Goal: Task Accomplishment & Management: Complete application form

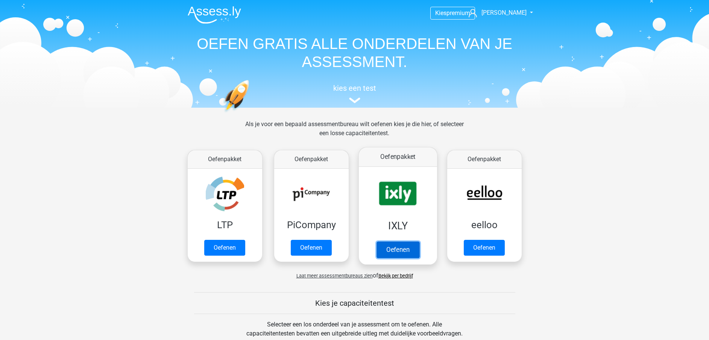
click at [392, 241] on link "Oefenen" at bounding box center [397, 249] width 43 height 17
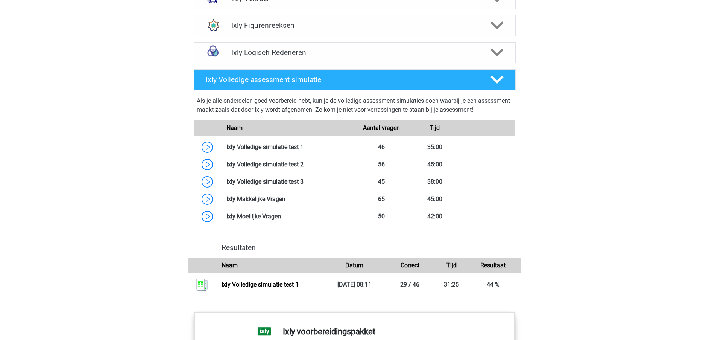
scroll to position [594, 0]
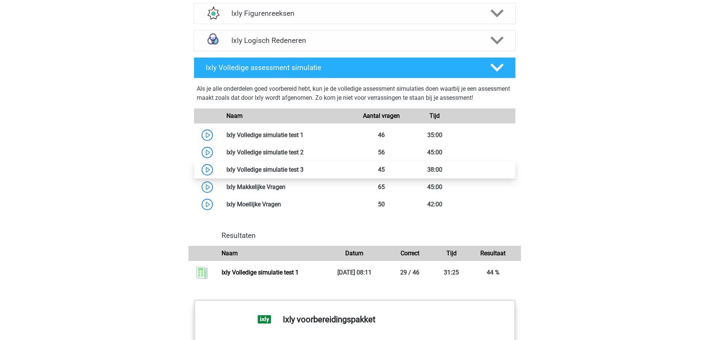
click at [303, 167] on link at bounding box center [303, 169] width 0 height 7
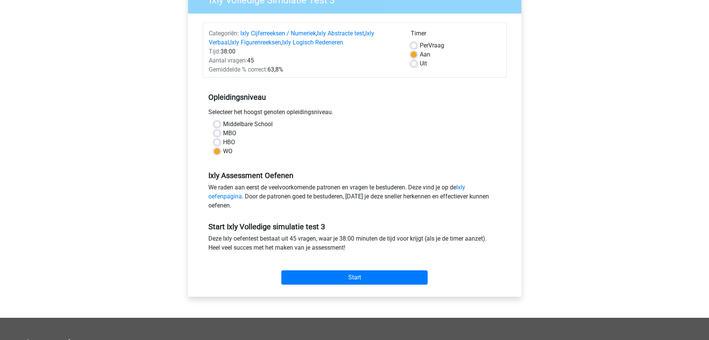
scroll to position [74, 0]
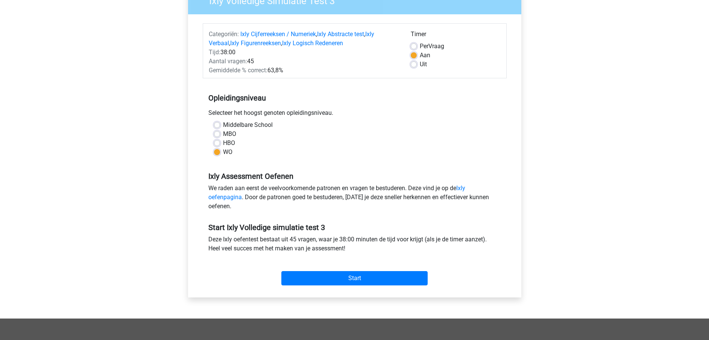
click at [329, 269] on div "Start" at bounding box center [355, 272] width 304 height 26
click at [314, 277] on input "Start" at bounding box center [354, 278] width 146 height 14
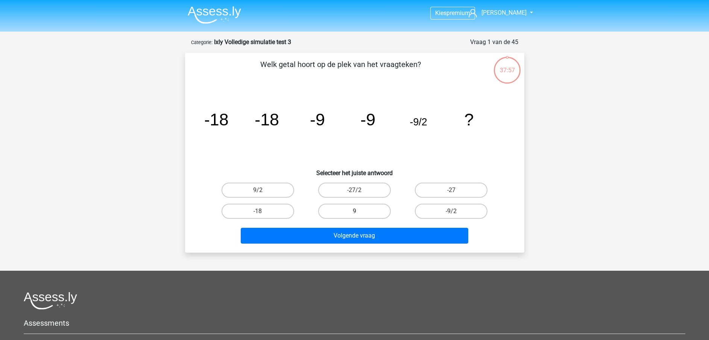
click at [385, 208] on label "9" at bounding box center [354, 210] width 73 height 15
click at [359, 211] on input "9" at bounding box center [356, 213] width 5 height 5
radio input "true"
click at [445, 208] on label "-9/2" at bounding box center [451, 210] width 73 height 15
click at [451, 211] on input "-9/2" at bounding box center [453, 213] width 5 height 5
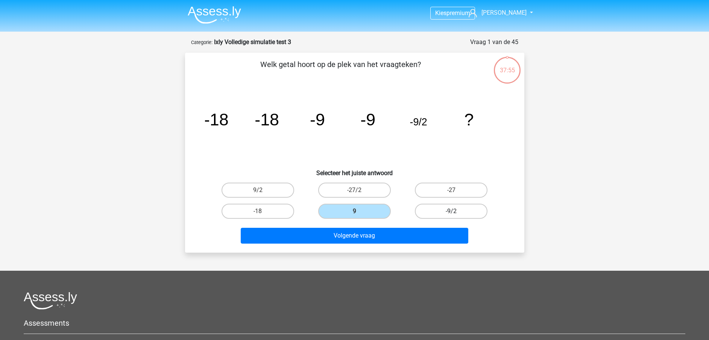
radio input "true"
click at [361, 247] on div "Welk getal hoort op de plek van het vraagteken? image/svg+xml -18 -18 -9 -9 -9/…" at bounding box center [354, 153] width 339 height 200
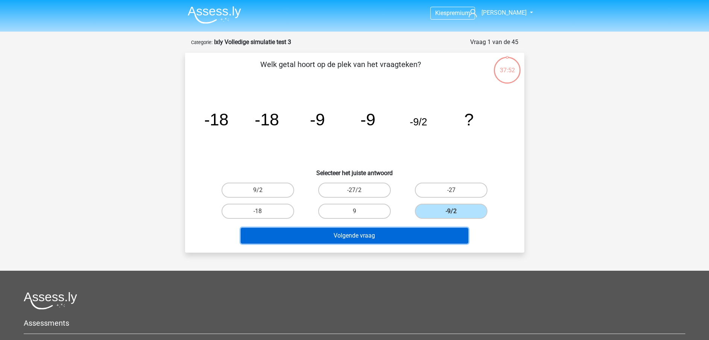
click at [353, 232] on button "Volgende vraag" at bounding box center [354, 235] width 227 height 16
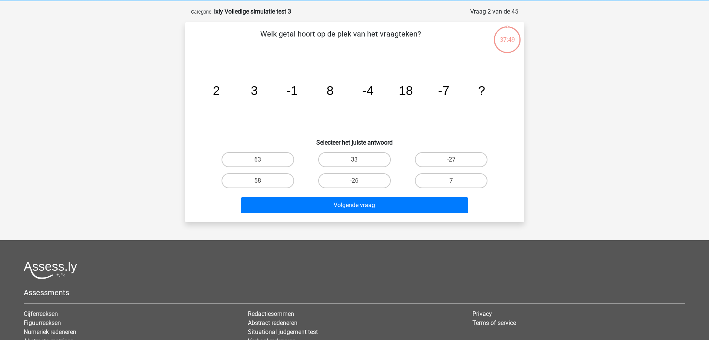
scroll to position [38, 0]
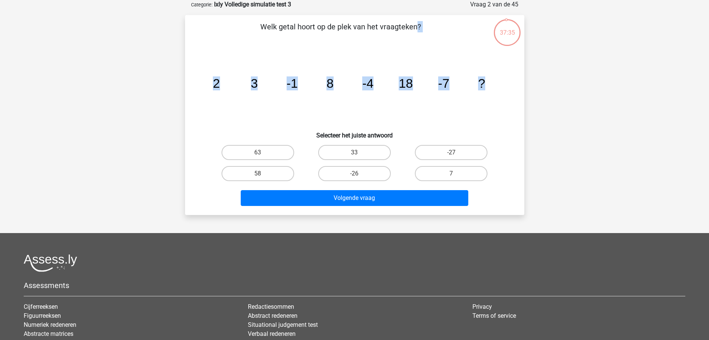
drag, startPoint x: 264, startPoint y: 30, endPoint x: 494, endPoint y: 82, distance: 235.9
click at [494, 82] on div "Welk getal hoort op de plek van het vraagteken? image/svg+xml 2 3 -1 8 -4 18 -7…" at bounding box center [354, 115] width 333 height 188
copy div "Welk getal hoort op de plek van het vraagteken? image/svg+xml 2 3 -1 8 -4 18 -7…"
click at [364, 155] on label "33" at bounding box center [354, 152] width 73 height 15
click at [359, 155] on input "33" at bounding box center [356, 154] width 5 height 5
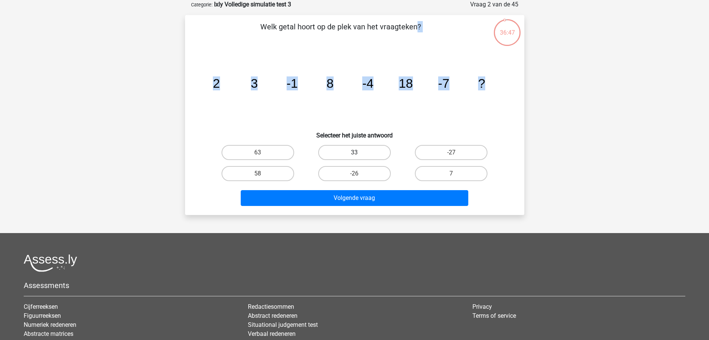
radio input "true"
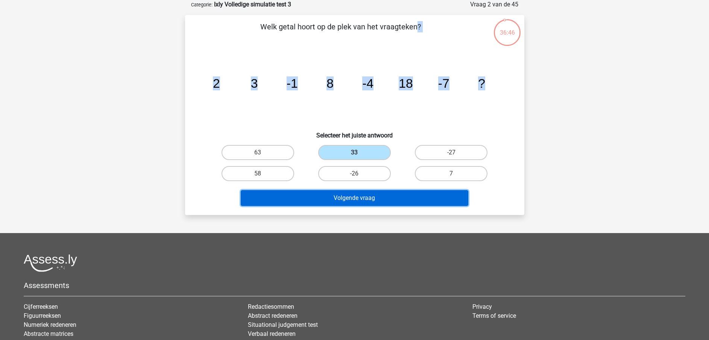
click at [351, 205] on button "Volgende vraag" at bounding box center [354, 198] width 227 height 16
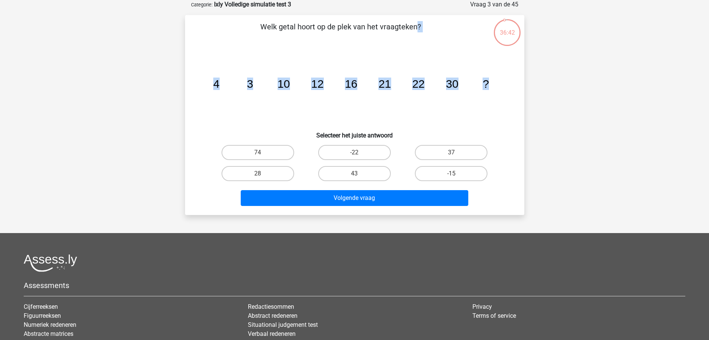
drag, startPoint x: 262, startPoint y: 27, endPoint x: 505, endPoint y: 86, distance: 249.5
click at [505, 86] on div "Welk getal hoort op de plek van het vraagteken? image/svg+xml 4 3 10 12 16 21 2…" at bounding box center [354, 115] width 333 height 188
click at [393, 54] on icon "image/svg+xml 4 3 10 12 16 21 22 30 ?" at bounding box center [354, 88] width 303 height 76
drag, startPoint x: 262, startPoint y: 24, endPoint x: 504, endPoint y: 96, distance: 251.8
click at [504, 96] on div "Welk getal hoort op de plek van het vraagteken? image/svg+xml 4 3 10 12 16 21 2…" at bounding box center [354, 115] width 333 height 188
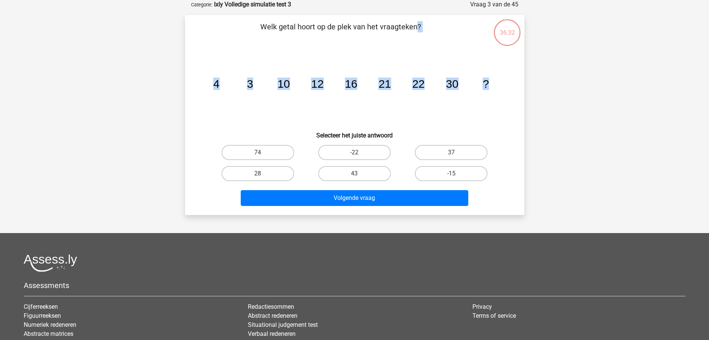
copy div "Welk getal hoort op de plek van het vraagteken? image/svg+xml 4 3 10 12 16 21 2…"
click at [283, 172] on label "28" at bounding box center [257, 173] width 73 height 15
click at [262, 173] on input "28" at bounding box center [260, 175] width 5 height 5
radio input "true"
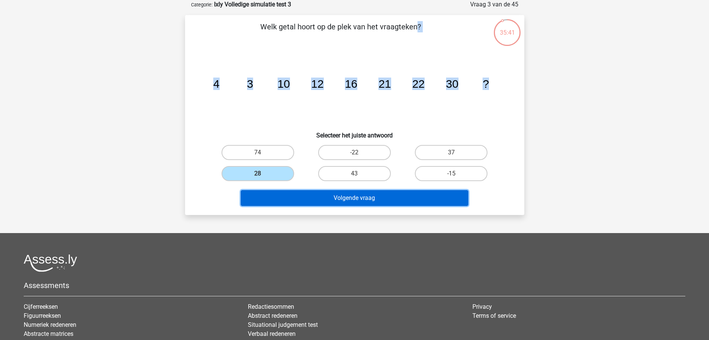
click at [288, 198] on button "Volgende vraag" at bounding box center [354, 198] width 227 height 16
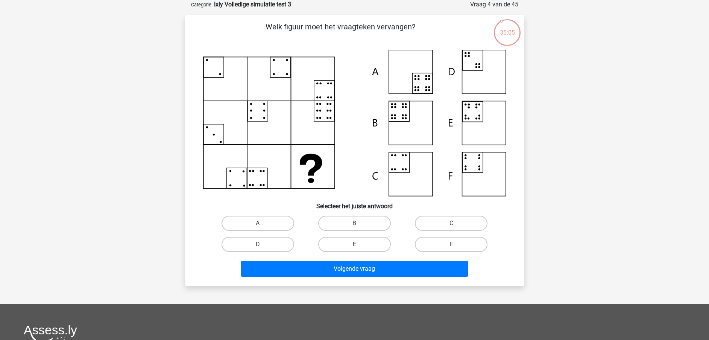
click at [297, 112] on icon at bounding box center [354, 123] width 303 height 146
click at [415, 134] on icon at bounding box center [354, 123] width 303 height 146
click at [367, 222] on label "B" at bounding box center [354, 222] width 73 height 15
click at [359, 223] on input "B" at bounding box center [356, 225] width 5 height 5
radio input "true"
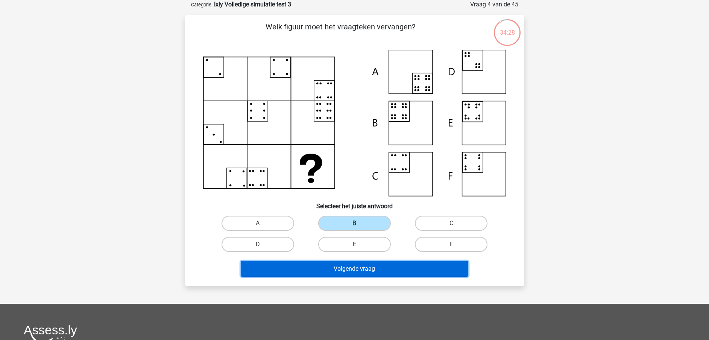
click at [338, 272] on button "Volgende vraag" at bounding box center [354, 269] width 227 height 16
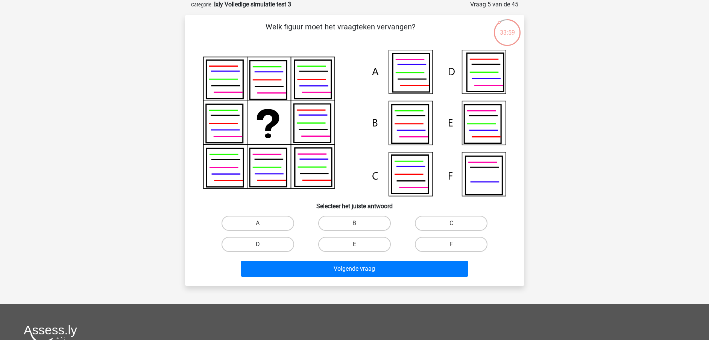
click at [254, 248] on label "D" at bounding box center [257, 243] width 73 height 15
click at [258, 248] on input "D" at bounding box center [260, 246] width 5 height 5
radio input "true"
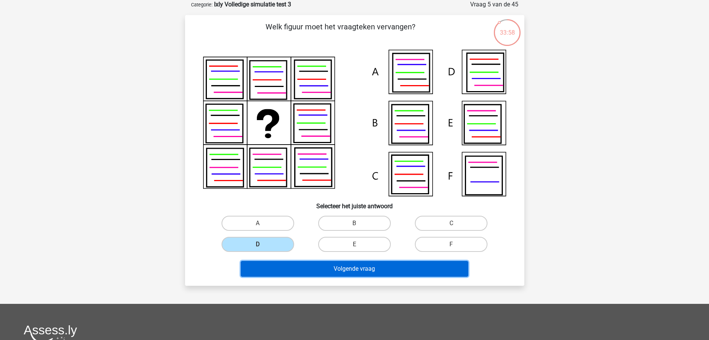
click at [295, 267] on button "Volgende vraag" at bounding box center [354, 269] width 227 height 16
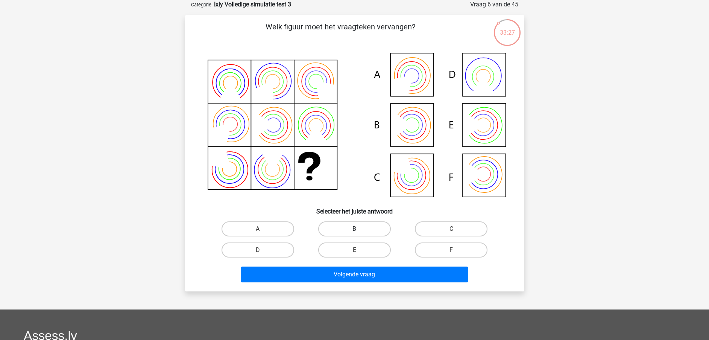
click at [368, 231] on label "B" at bounding box center [354, 228] width 73 height 15
click at [359, 231] on input "B" at bounding box center [356, 231] width 5 height 5
radio input "true"
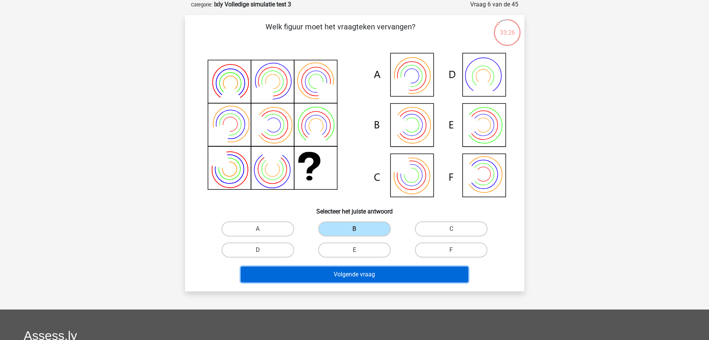
click at [359, 275] on button "Volgende vraag" at bounding box center [354, 274] width 227 height 16
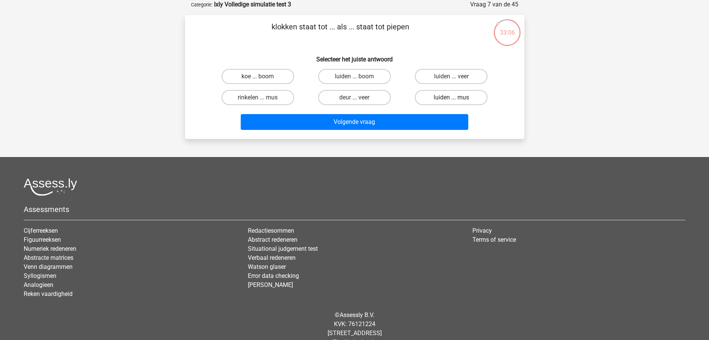
click at [479, 99] on label "luiden ... mus" at bounding box center [451, 97] width 73 height 15
click at [456, 99] on input "luiden ... mus" at bounding box center [453, 99] width 5 height 5
radio input "true"
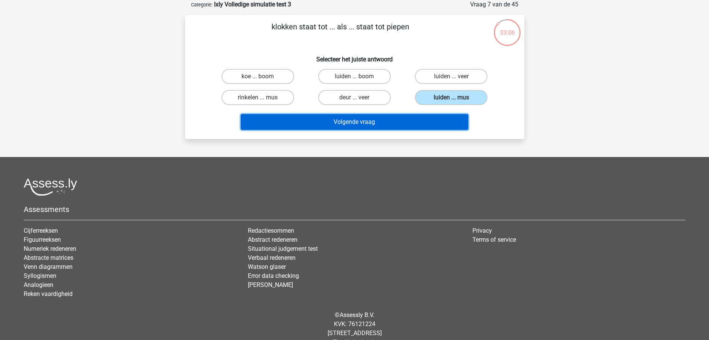
click at [441, 116] on button "Volgende vraag" at bounding box center [354, 122] width 227 height 16
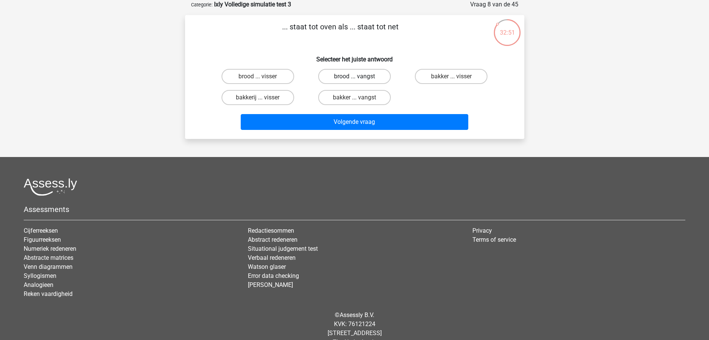
click at [359, 75] on label "brood ... vangst" at bounding box center [354, 76] width 73 height 15
click at [359, 76] on input "brood ... vangst" at bounding box center [356, 78] width 5 height 5
radio input "true"
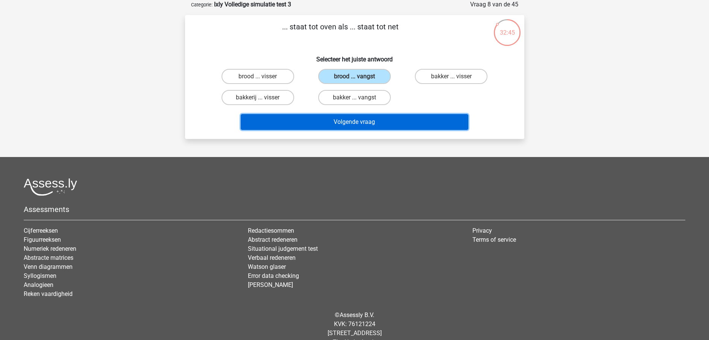
click at [341, 122] on button "Volgende vraag" at bounding box center [354, 122] width 227 height 16
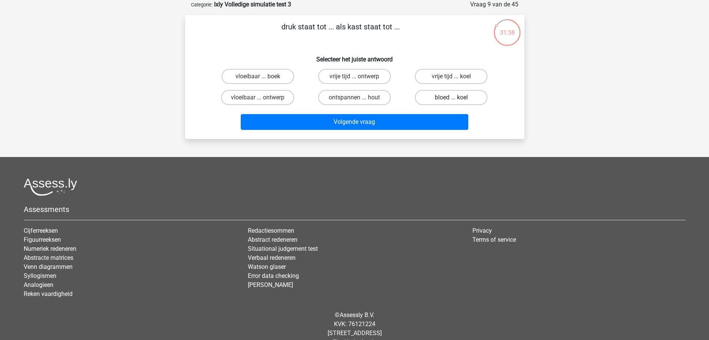
click at [445, 95] on label "bloed ... koel" at bounding box center [451, 97] width 73 height 15
click at [451, 97] on input "bloed ... koel" at bounding box center [453, 99] width 5 height 5
radio input "true"
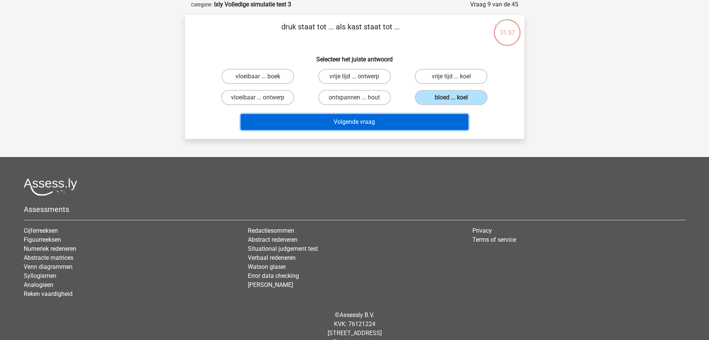
click at [404, 119] on button "Volgende vraag" at bounding box center [354, 122] width 227 height 16
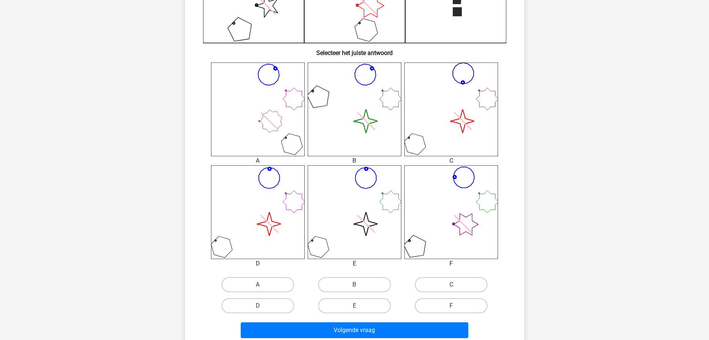
scroll to position [252, 0]
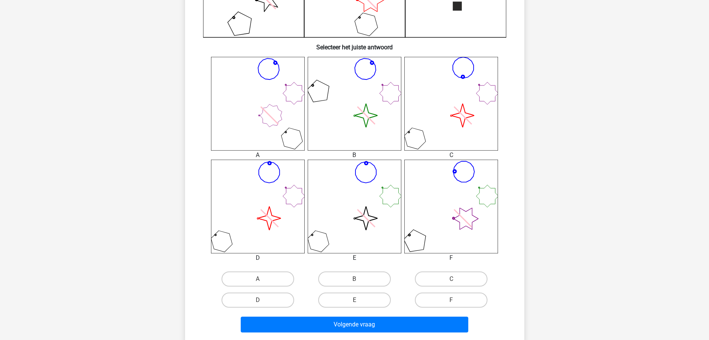
click at [272, 210] on icon "image/svg+xml" at bounding box center [258, 206] width 94 height 94
click at [255, 295] on label "D" at bounding box center [257, 299] width 73 height 15
click at [258, 300] on input "D" at bounding box center [260, 302] width 5 height 5
radio input "true"
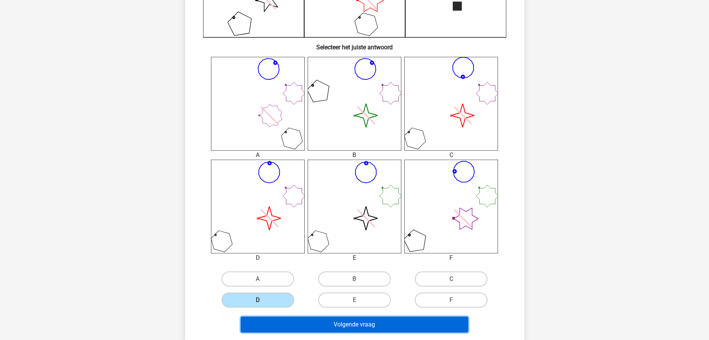
click at [267, 327] on button "Volgende vraag" at bounding box center [354, 324] width 227 height 16
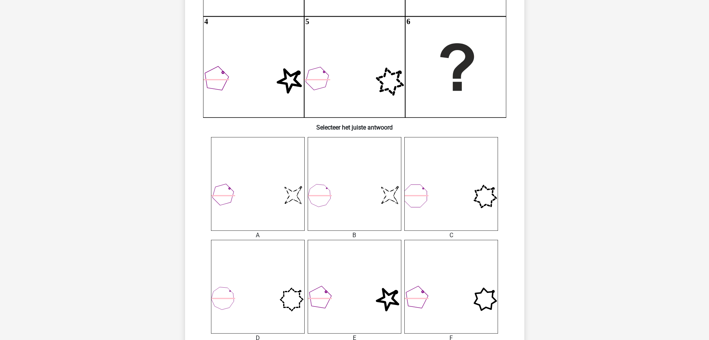
scroll to position [182, 0]
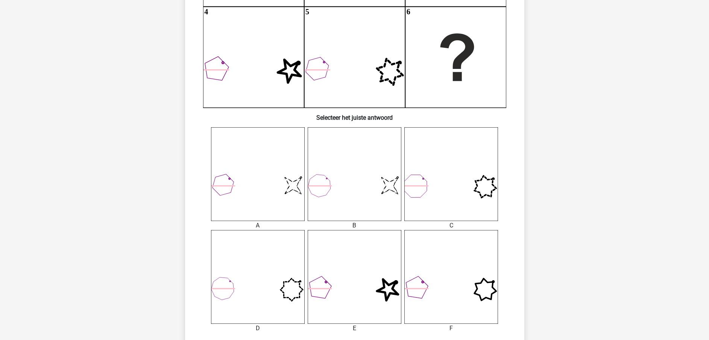
click at [291, 289] on icon at bounding box center [258, 277] width 94 height 94
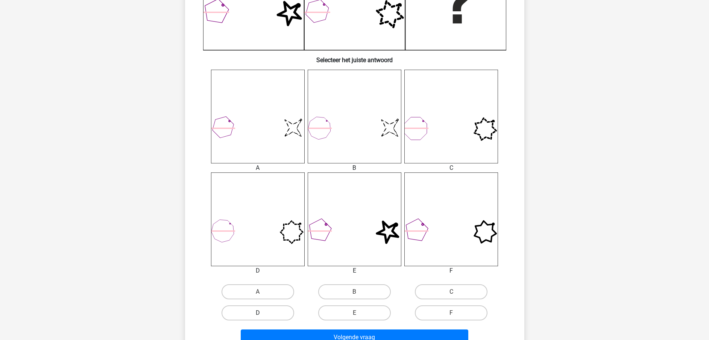
click at [252, 315] on label "D" at bounding box center [257, 312] width 73 height 15
click at [258, 315] on input "D" at bounding box center [260, 314] width 5 height 5
radio input "true"
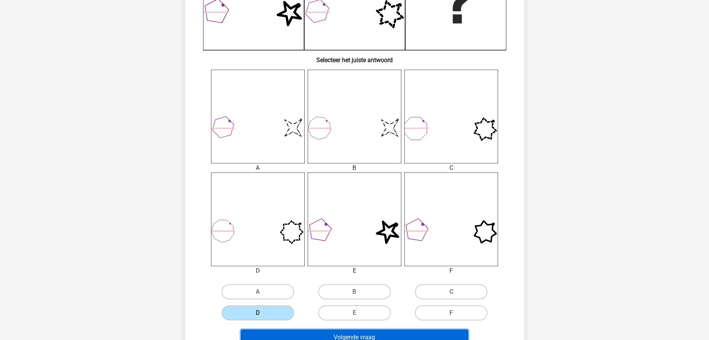
click at [285, 335] on button "Volgende vraag" at bounding box center [354, 337] width 227 height 16
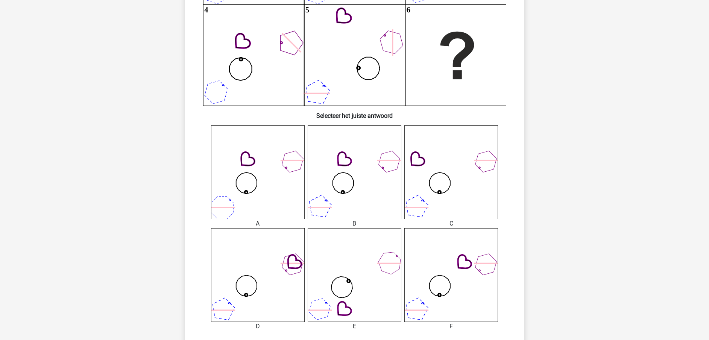
scroll to position [273, 0]
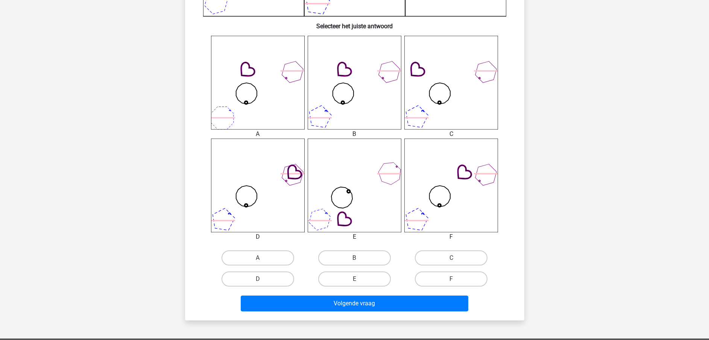
click at [358, 261] on input "B" at bounding box center [356, 260] width 5 height 5
radio input "true"
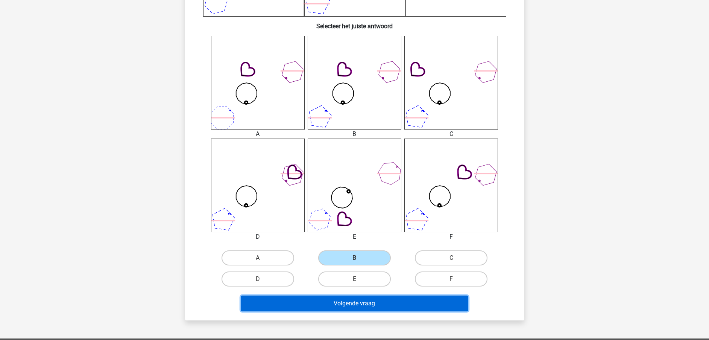
click at [343, 305] on button "Volgende vraag" at bounding box center [354, 303] width 227 height 16
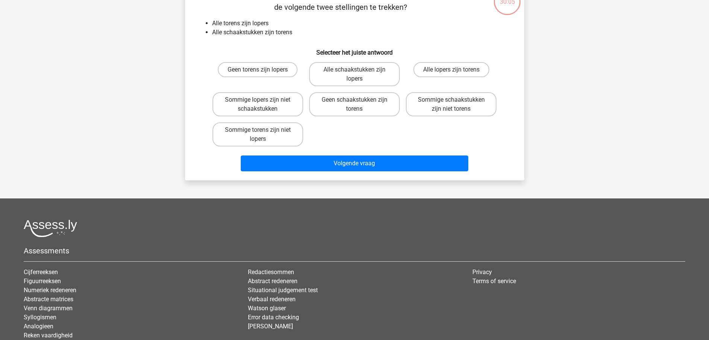
scroll to position [38, 0]
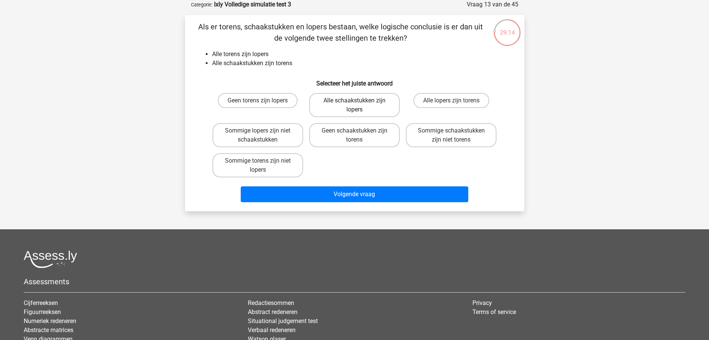
click at [350, 103] on label "Alle schaakstukken zijn lopers" at bounding box center [354, 105] width 91 height 24
click at [354, 103] on input "Alle schaakstukken zijn lopers" at bounding box center [356, 102] width 5 height 5
radio input "true"
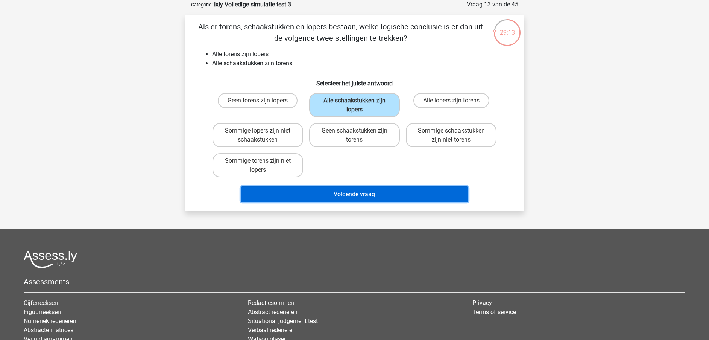
click at [342, 194] on button "Volgende vraag" at bounding box center [354, 194] width 227 height 16
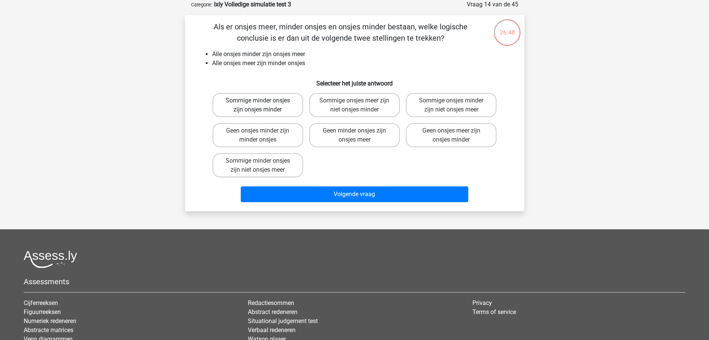
click at [277, 111] on label "Sommige minder onsjes zijn onsjes minder" at bounding box center [257, 105] width 91 height 24
click at [262, 105] on input "Sommige minder onsjes zijn onsjes minder" at bounding box center [260, 102] width 5 height 5
radio input "true"
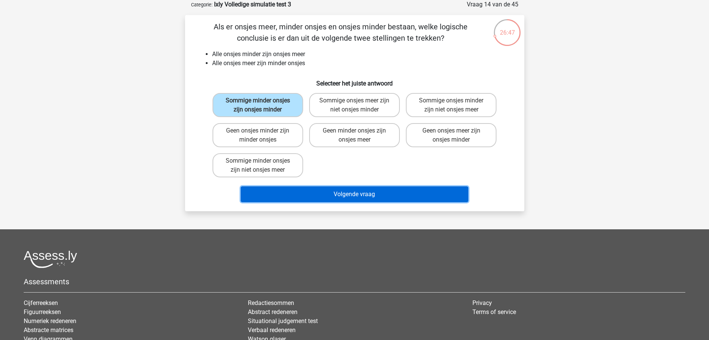
click at [323, 194] on button "Volgende vraag" at bounding box center [354, 194] width 227 height 16
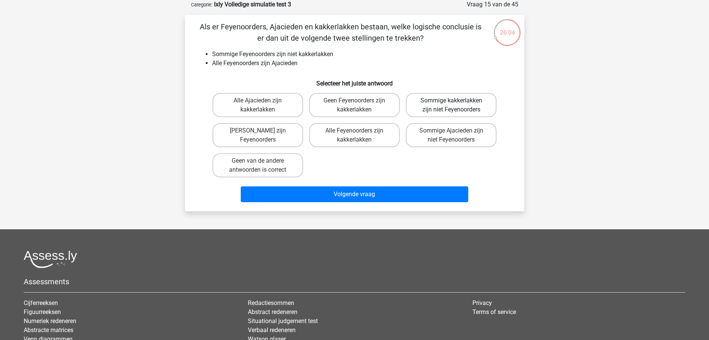
click at [447, 106] on label "Sommige kakkerlakken zijn niet Feyenoorders" at bounding box center [451, 105] width 91 height 24
click at [451, 105] on input "Sommige kakkerlakken zijn niet Feyenoorders" at bounding box center [453, 102] width 5 height 5
radio input "true"
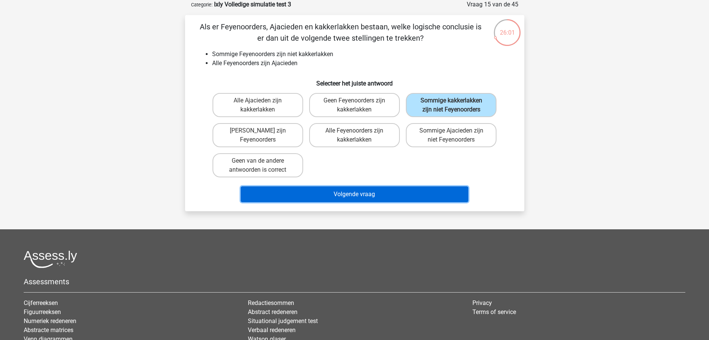
click at [402, 188] on button "Volgende vraag" at bounding box center [354, 194] width 227 height 16
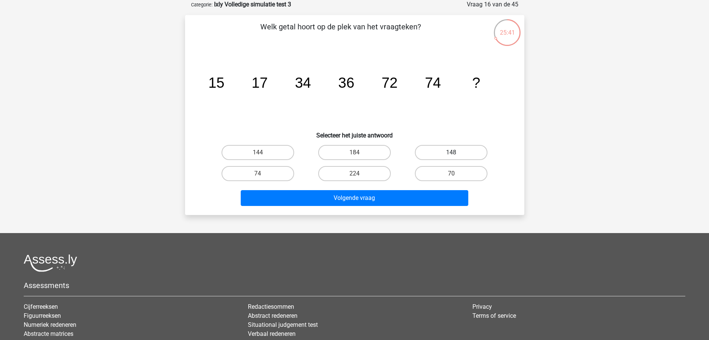
click at [447, 149] on label "148" at bounding box center [451, 152] width 73 height 15
click at [451, 152] on input "148" at bounding box center [453, 154] width 5 height 5
radio input "true"
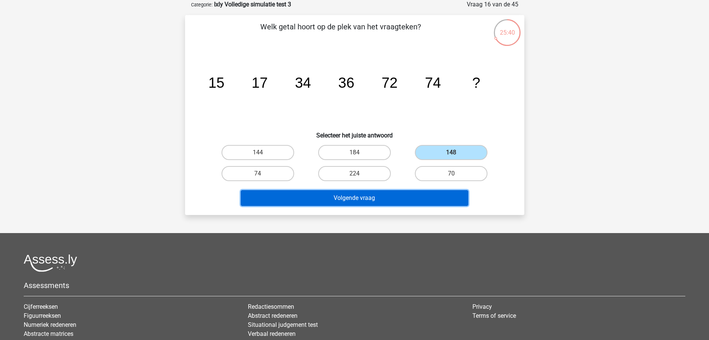
click at [404, 203] on button "Volgende vraag" at bounding box center [354, 198] width 227 height 16
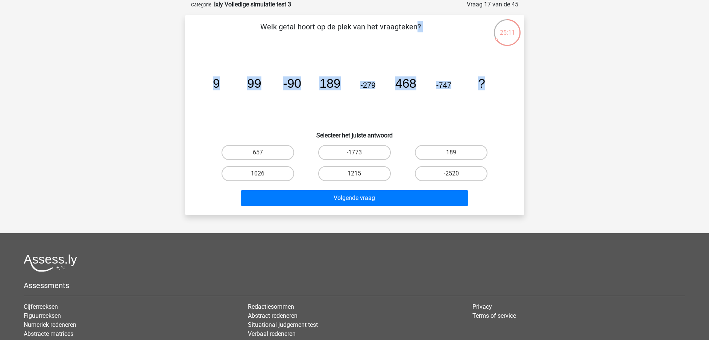
drag, startPoint x: 262, startPoint y: 29, endPoint x: 488, endPoint y: 86, distance: 232.6
click at [488, 86] on div "Welk getal hoort op de plek van het vraagteken? image/svg+xml 9 99 -90 189 -279…" at bounding box center [354, 115] width 333 height 188
copy div "Welk getal hoort op de plek van het vraagteken? image/svg+xml 9 99 -90 189 -279…"
click at [364, 177] on label "1215" at bounding box center [354, 173] width 73 height 15
click at [359, 177] on input "1215" at bounding box center [356, 175] width 5 height 5
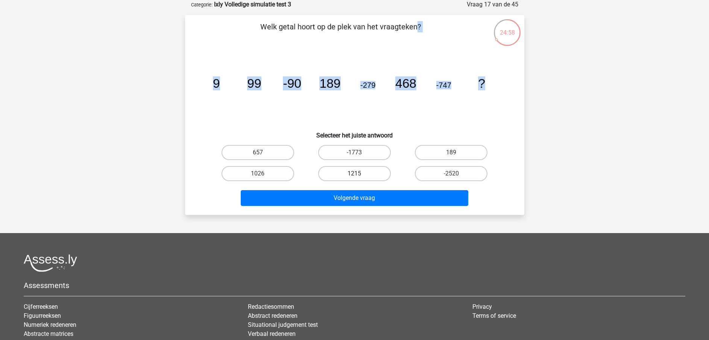
radio input "true"
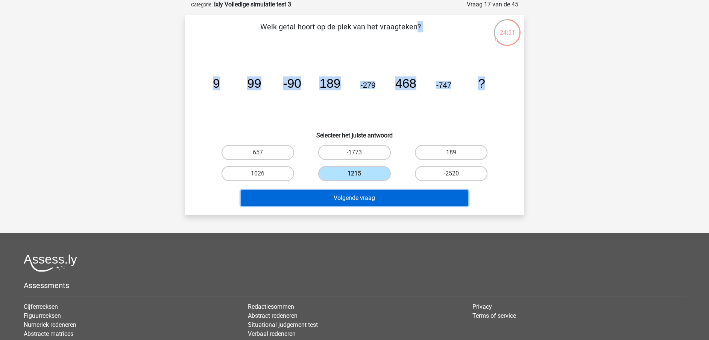
click at [335, 197] on button "Volgende vraag" at bounding box center [354, 198] width 227 height 16
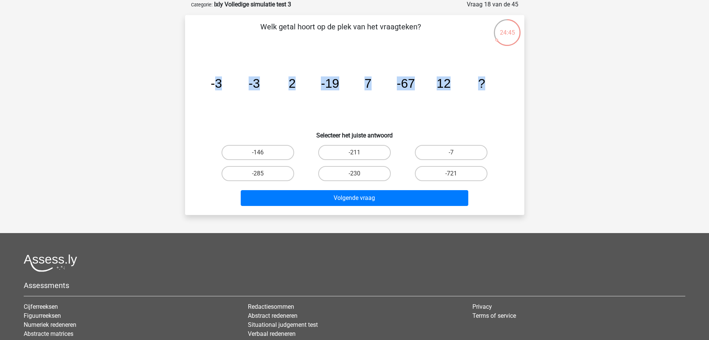
drag, startPoint x: 214, startPoint y: 83, endPoint x: 486, endPoint y: 87, distance: 272.2
click at [486, 87] on icon "image/svg+xml -3 -3 2 -19 7 -67 12 ?" at bounding box center [354, 88] width 303 height 76
copy g "3 -3 2 -19 7 -67 12 ?"
click at [353, 153] on label "-211" at bounding box center [354, 152] width 73 height 15
click at [354, 153] on input "-211" at bounding box center [356, 154] width 5 height 5
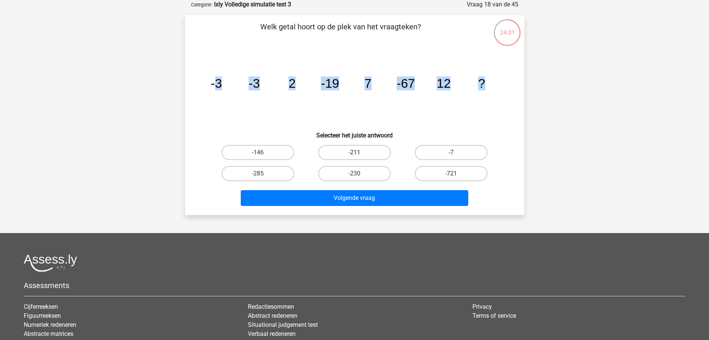
radio input "true"
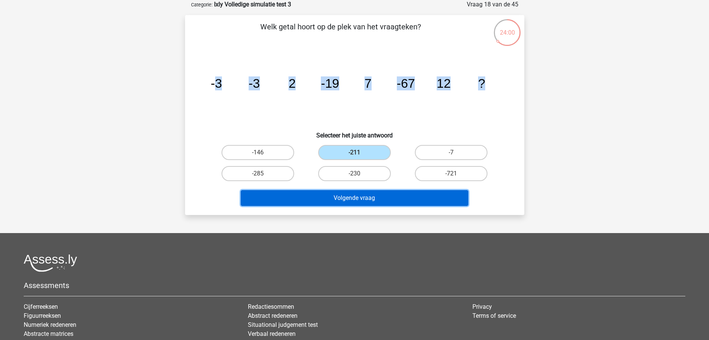
click at [353, 201] on button "Volgende vraag" at bounding box center [354, 198] width 227 height 16
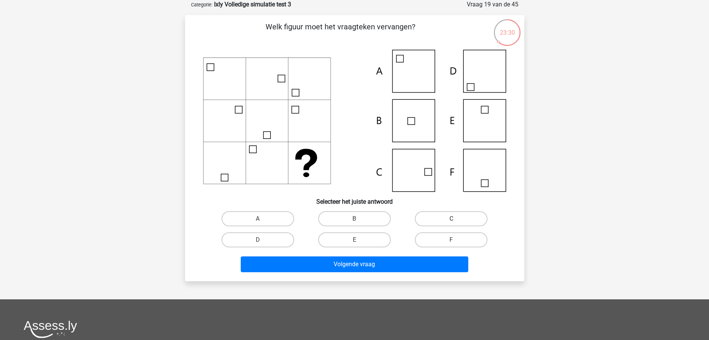
click at [455, 217] on label "C" at bounding box center [451, 218] width 73 height 15
click at [455, 218] on input "C" at bounding box center [453, 220] width 5 height 5
radio input "true"
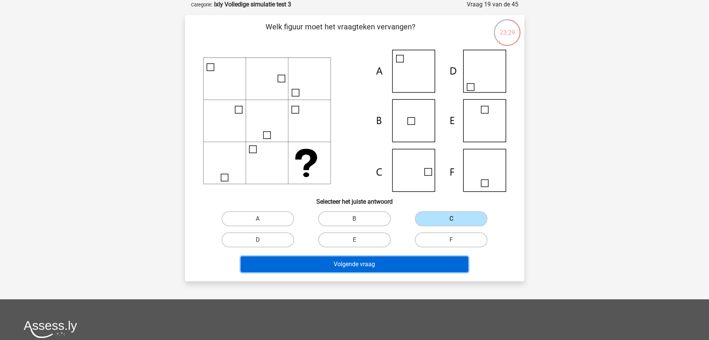
click at [396, 268] on button "Volgende vraag" at bounding box center [354, 264] width 227 height 16
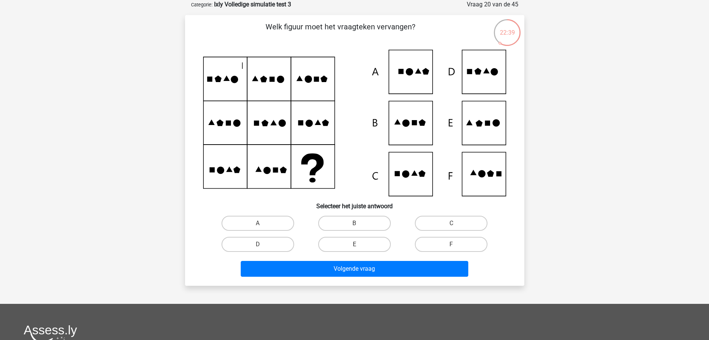
click at [485, 125] on icon at bounding box center [487, 122] width 5 height 5
click at [356, 248] on input "E" at bounding box center [356, 246] width 5 height 5
radio input "true"
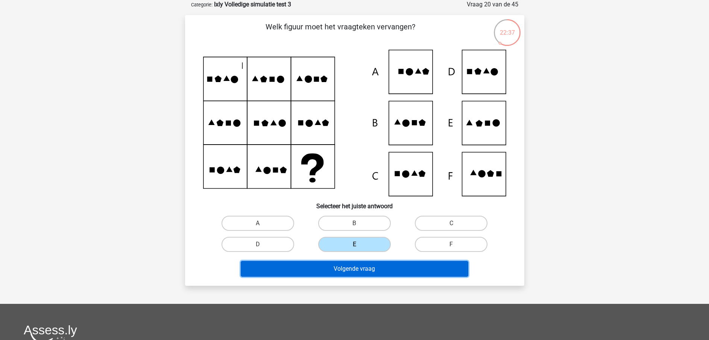
click at [350, 265] on button "Volgende vraag" at bounding box center [354, 269] width 227 height 16
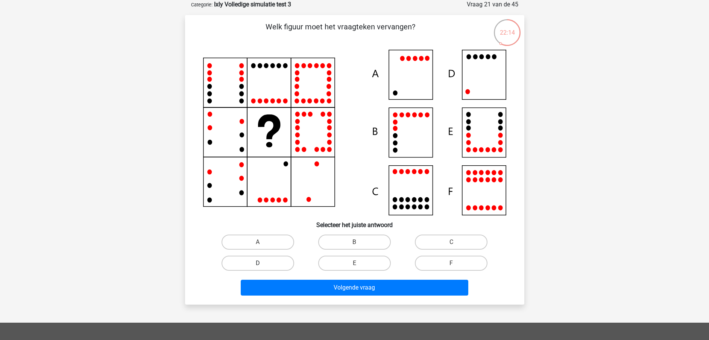
click at [272, 268] on label "D" at bounding box center [257, 262] width 73 height 15
click at [262, 268] on input "D" at bounding box center [260, 265] width 5 height 5
radio input "true"
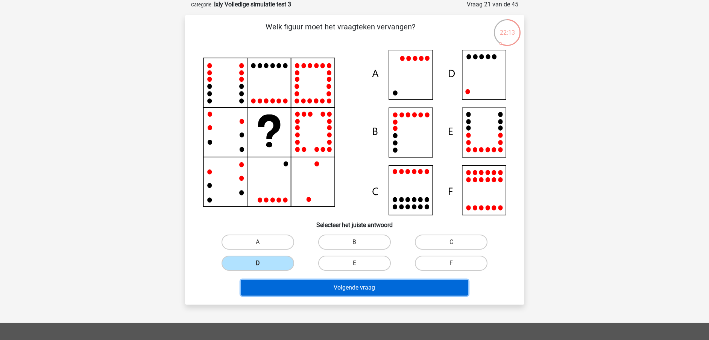
click at [285, 285] on button "Volgende vraag" at bounding box center [354, 287] width 227 height 16
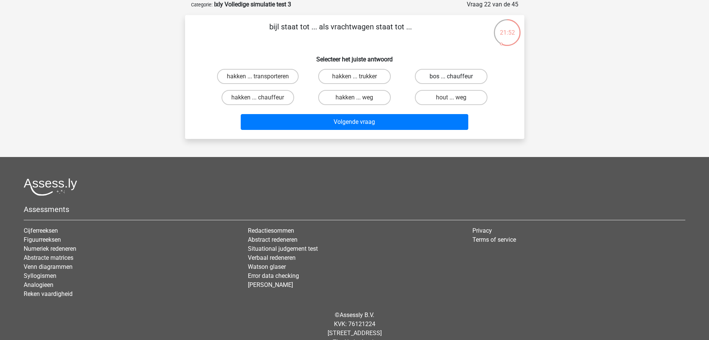
click at [442, 75] on label "bos ... chauffeur" at bounding box center [451, 76] width 73 height 15
click at [451, 76] on input "bos ... chauffeur" at bounding box center [453, 78] width 5 height 5
radio input "true"
click at [493, 112] on div "Volgende vraag" at bounding box center [354, 120] width 315 height 25
click at [249, 45] on div "bijl staat tot ... als vrachtwagen staat tot ... Selecteer het juiste antwoord …" at bounding box center [354, 77] width 333 height 112
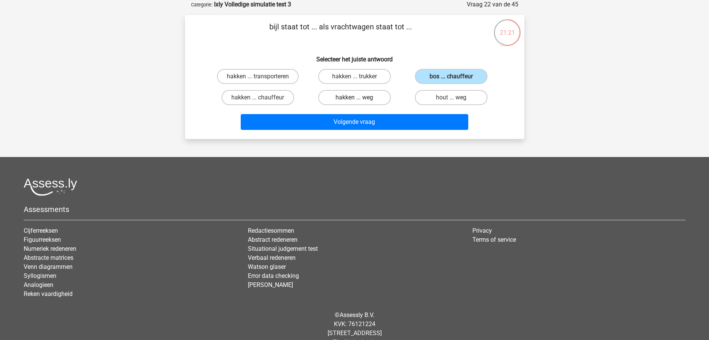
click at [342, 97] on label "hakken ... weg" at bounding box center [354, 97] width 73 height 15
click at [354, 97] on input "hakken ... weg" at bounding box center [356, 99] width 5 height 5
radio input "true"
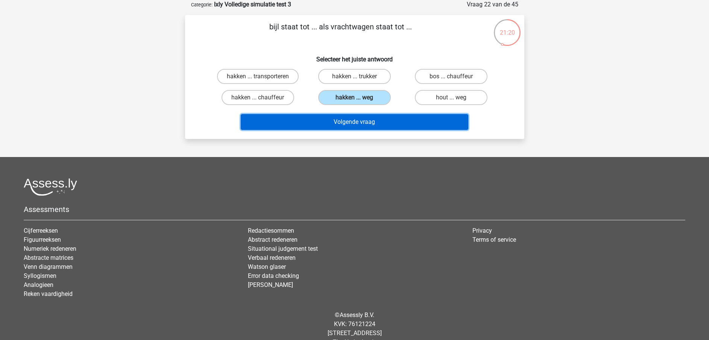
click at [334, 122] on button "Volgende vraag" at bounding box center [354, 122] width 227 height 16
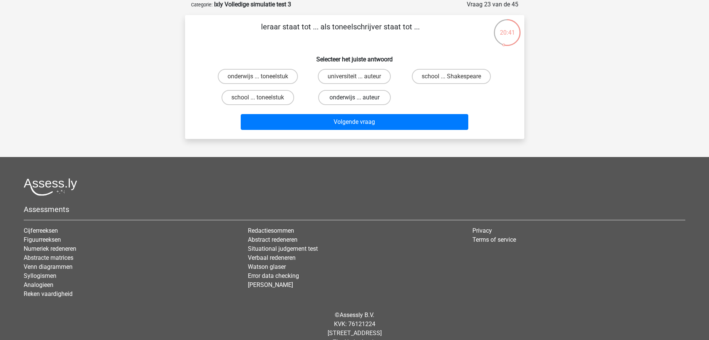
click at [347, 99] on label "onderwijs ... auteur" at bounding box center [354, 97] width 73 height 15
click at [354, 99] on input "onderwijs ... auteur" at bounding box center [356, 99] width 5 height 5
radio input "true"
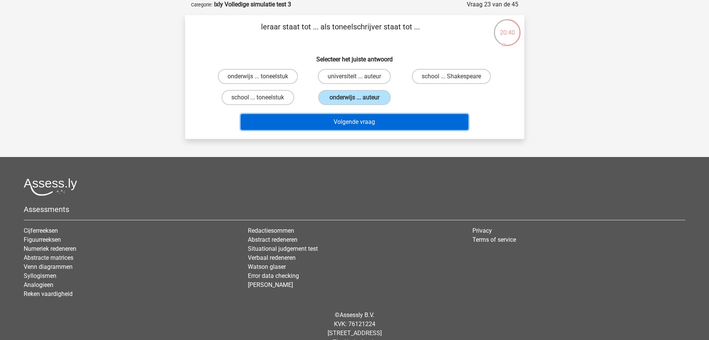
click at [344, 124] on button "Volgende vraag" at bounding box center [354, 122] width 227 height 16
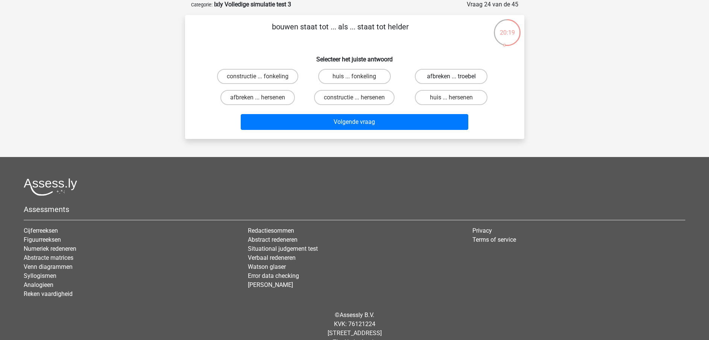
click at [441, 77] on label "afbreken ... troebel" at bounding box center [451, 76] width 73 height 15
click at [451, 77] on input "afbreken ... troebel" at bounding box center [453, 78] width 5 height 5
radio input "true"
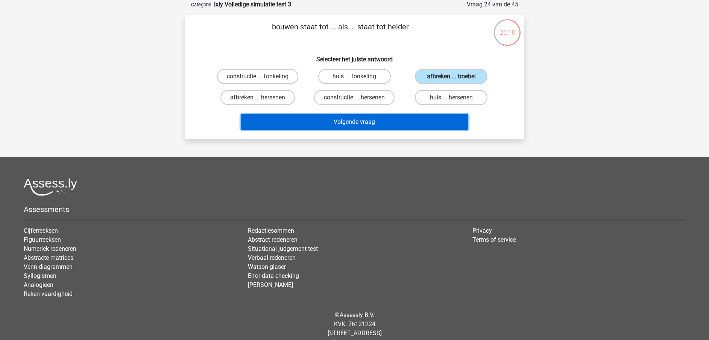
click at [376, 118] on button "Volgende vraag" at bounding box center [354, 122] width 227 height 16
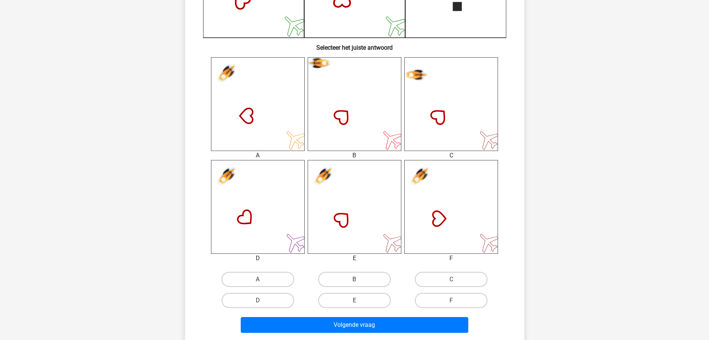
scroll to position [261, 0]
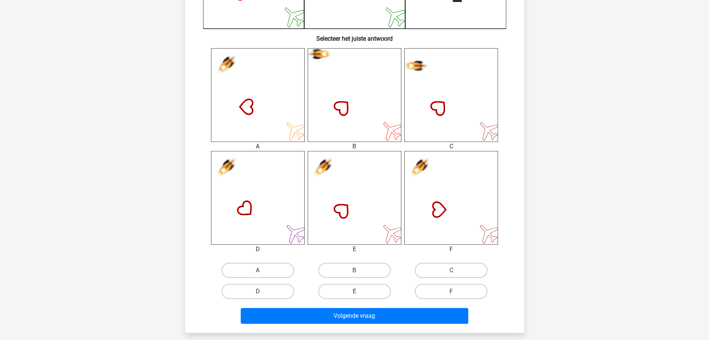
click at [361, 289] on label "E" at bounding box center [354, 290] width 73 height 15
click at [359, 291] on input "E" at bounding box center [356, 293] width 5 height 5
radio input "true"
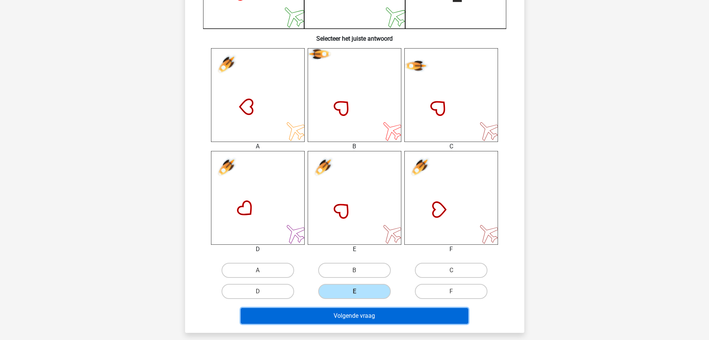
click at [351, 316] on button "Volgende vraag" at bounding box center [354, 316] width 227 height 16
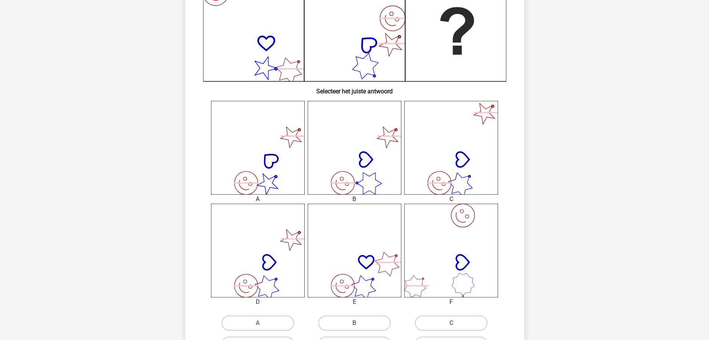
scroll to position [207, 0]
click at [352, 276] on icon "image/svg+xml" at bounding box center [355, 251] width 94 height 94
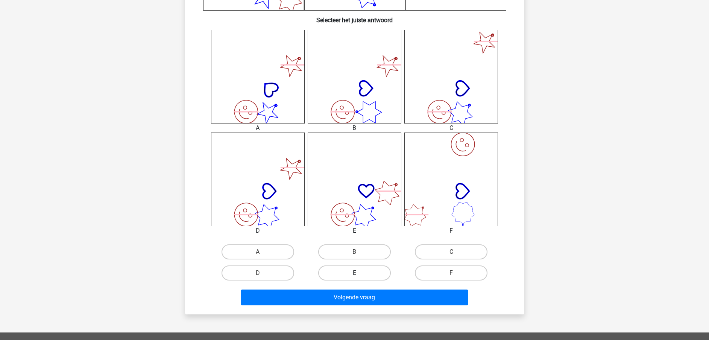
click at [354, 271] on label "E" at bounding box center [354, 272] width 73 height 15
click at [354, 273] on input "E" at bounding box center [356, 275] width 5 height 5
radio input "true"
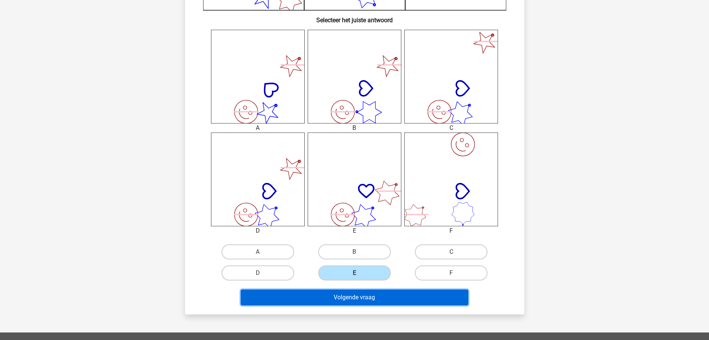
click at [348, 301] on button "Volgende vraag" at bounding box center [354, 297] width 227 height 16
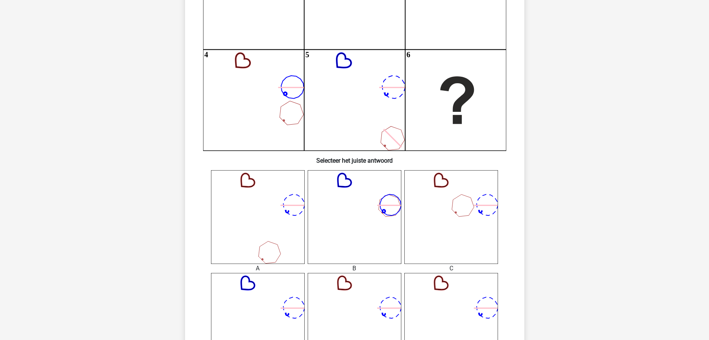
scroll to position [113, 0]
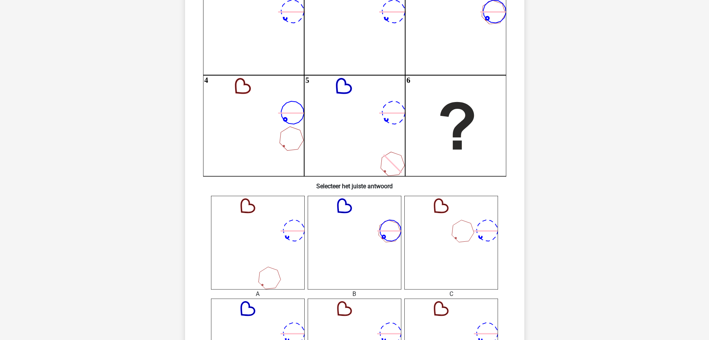
click at [292, 276] on icon at bounding box center [258, 243] width 94 height 94
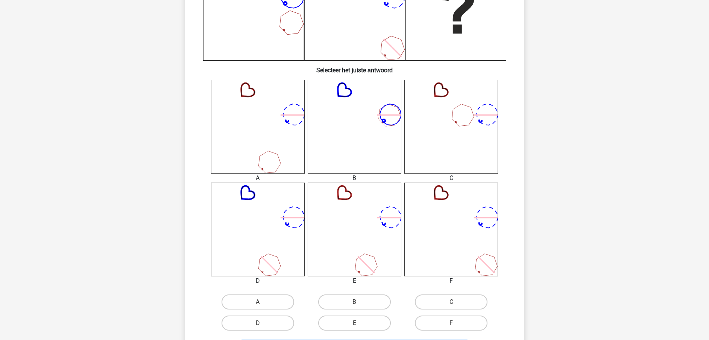
scroll to position [229, 0]
click at [261, 304] on input "A" at bounding box center [260, 303] width 5 height 5
radio input "true"
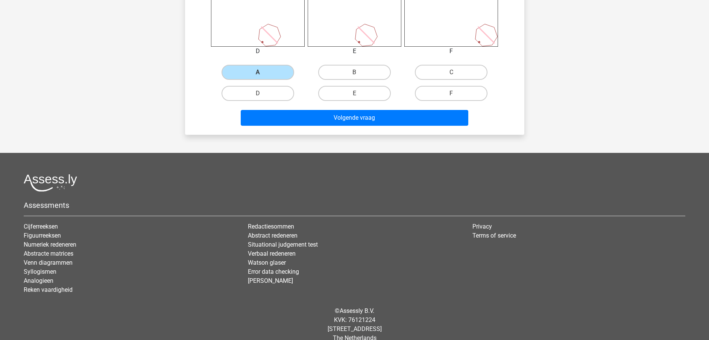
scroll to position [470, 0]
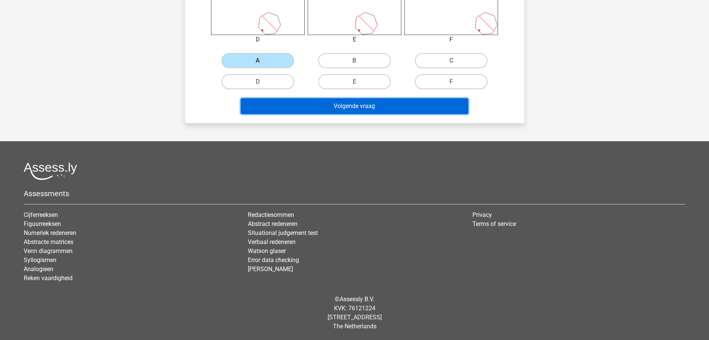
click at [423, 110] on button "Volgende vraag" at bounding box center [354, 106] width 227 height 16
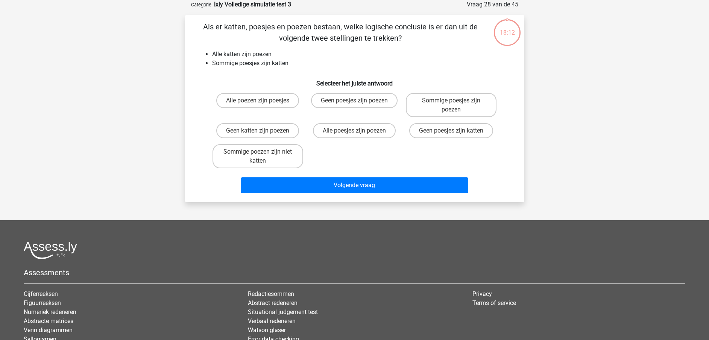
scroll to position [0, 0]
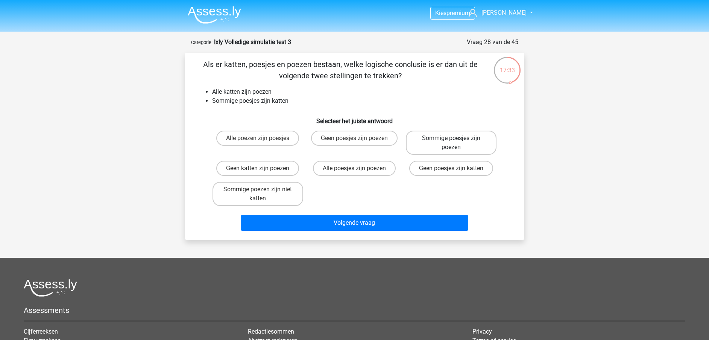
click at [447, 144] on label "Sommige poesjes zijn poezen" at bounding box center [451, 142] width 91 height 24
click at [451, 143] on input "Sommige poesjes zijn poezen" at bounding box center [453, 140] width 5 height 5
radio input "true"
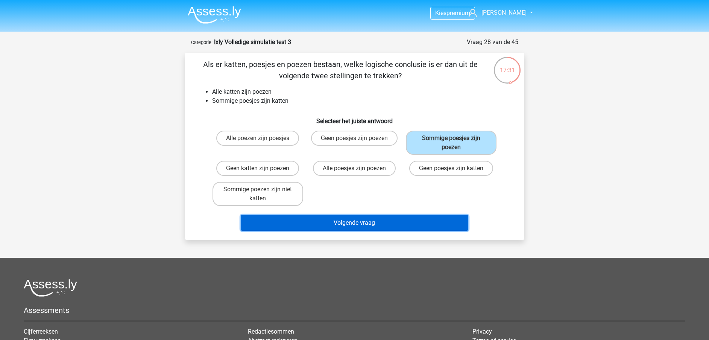
click at [407, 217] on button "Volgende vraag" at bounding box center [354, 223] width 227 height 16
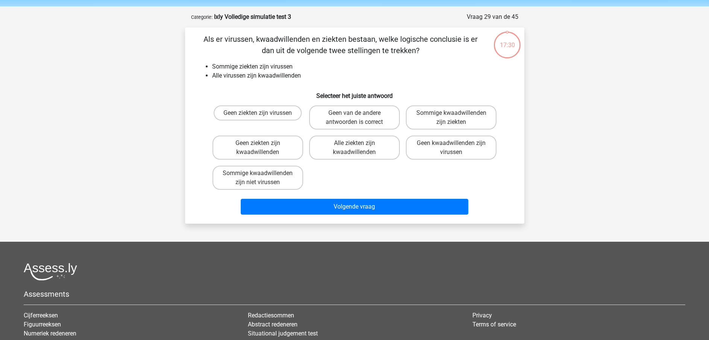
scroll to position [38, 0]
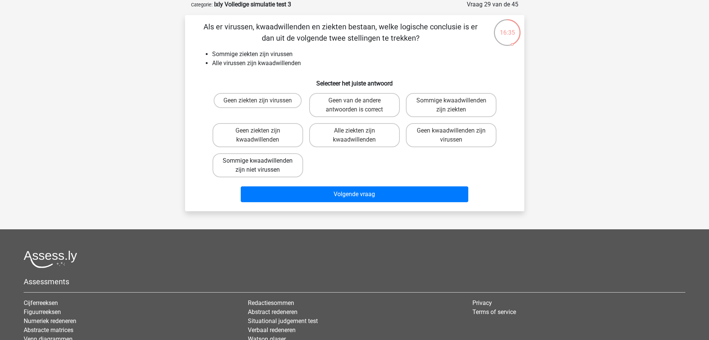
click at [283, 168] on label "Sommige kwaadwillenden zijn niet virussen" at bounding box center [257, 165] width 91 height 24
click at [262, 165] on input "Sommige kwaadwillenden zijn niet virussen" at bounding box center [260, 163] width 5 height 5
radio input "true"
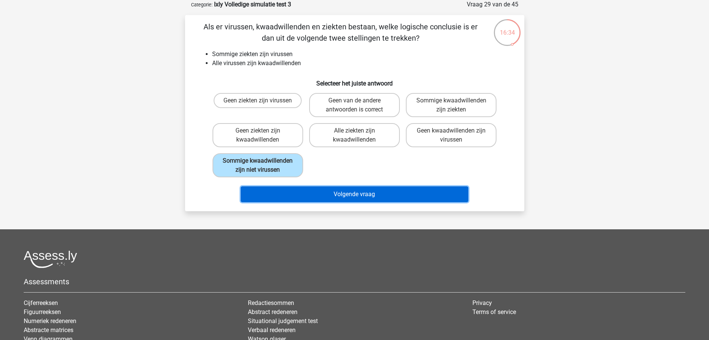
click at [299, 199] on button "Volgende vraag" at bounding box center [354, 194] width 227 height 16
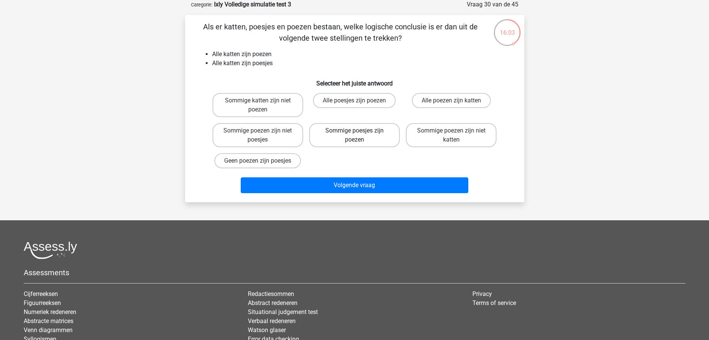
click at [366, 139] on label "Sommige poesjes zijn poezen" at bounding box center [354, 135] width 91 height 24
click at [359, 135] on input "Sommige poesjes zijn poezen" at bounding box center [356, 132] width 5 height 5
radio input "true"
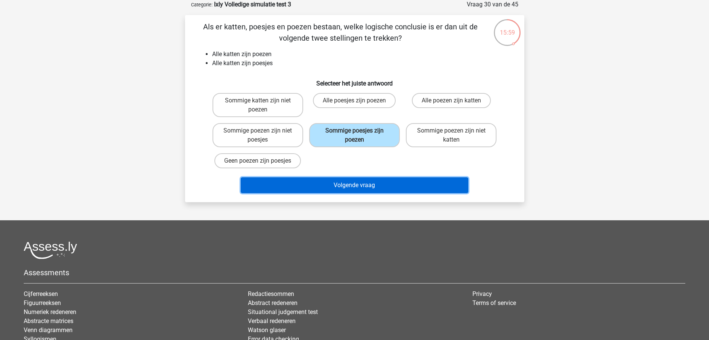
click at [346, 187] on button "Volgende vraag" at bounding box center [354, 185] width 227 height 16
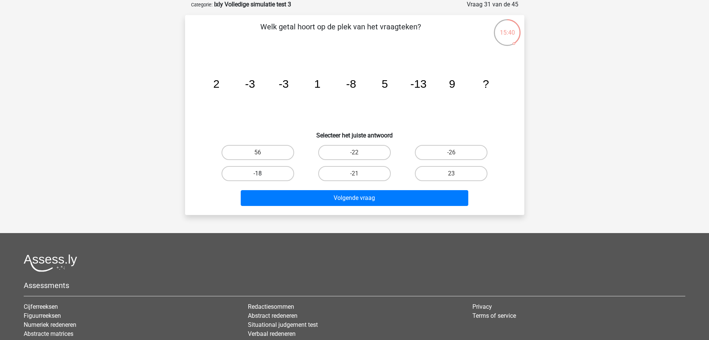
click at [273, 177] on label "-18" at bounding box center [257, 173] width 73 height 15
click at [262, 177] on input "-18" at bounding box center [260, 175] width 5 height 5
radio input "true"
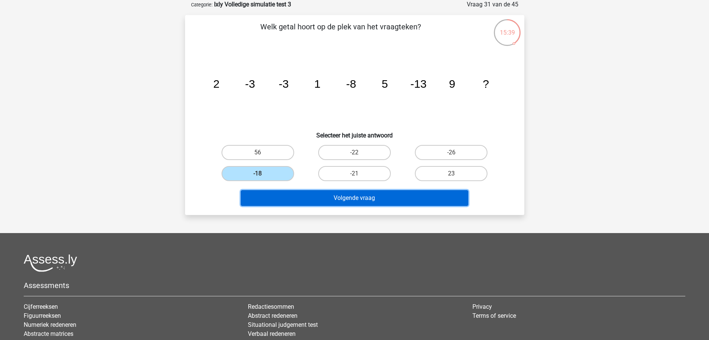
click at [293, 202] on button "Volgende vraag" at bounding box center [354, 198] width 227 height 16
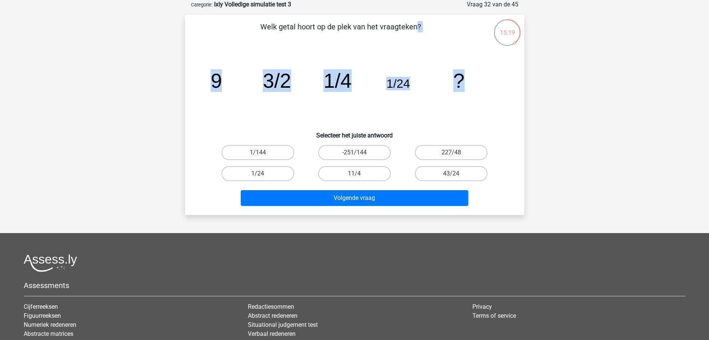
drag, startPoint x: 260, startPoint y: 27, endPoint x: 476, endPoint y: 80, distance: 222.4
click at [476, 80] on div "Welk getal hoort op de plek van het vraagteken? image/svg+xml 9 3/2 1/4 1/24 ? …" at bounding box center [354, 115] width 333 height 188
copy div "Welk getal hoort op de plek van het vraagteken? image/svg+xml 9 3/2 1/4 1/24 ?"
click at [271, 151] on label "1/144" at bounding box center [257, 152] width 73 height 15
click at [262, 152] on input "1/144" at bounding box center [260, 154] width 5 height 5
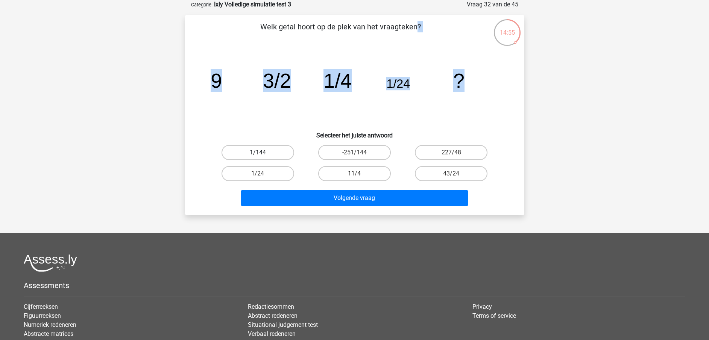
radio input "true"
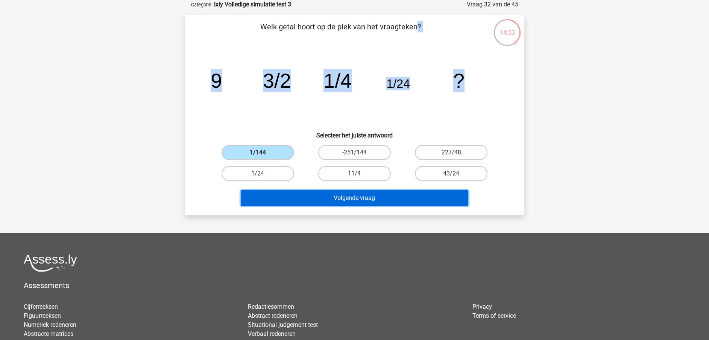
click at [269, 199] on button "Volgende vraag" at bounding box center [354, 198] width 227 height 16
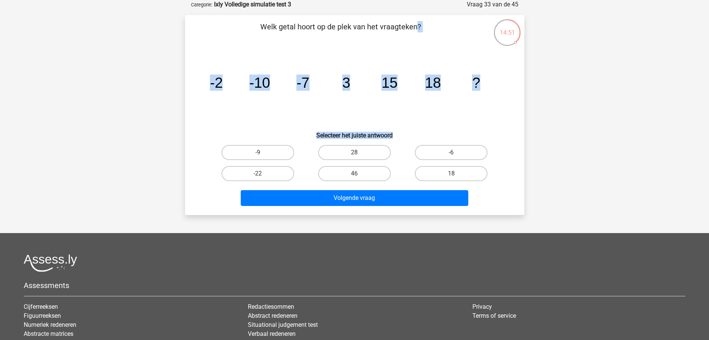
drag, startPoint x: 259, startPoint y: 23, endPoint x: 472, endPoint y: 130, distance: 237.9
click at [472, 130] on div "Welk getal hoort op de plek van het vraagteken? image/svg+xml -2 -10 -7 3 15 18…" at bounding box center [354, 115] width 333 height 188
copy div "Welk getal hoort op de plek van het vraagteken? image/svg+xml -2 -10 -7 3 15 18…"
click at [336, 171] on label "46" at bounding box center [354, 173] width 73 height 15
click at [354, 173] on input "46" at bounding box center [356, 175] width 5 height 5
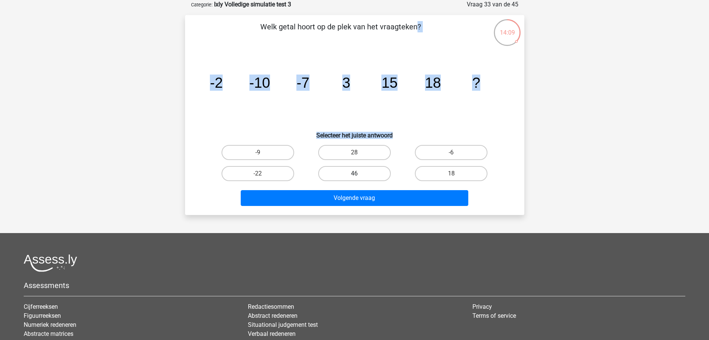
radio input "true"
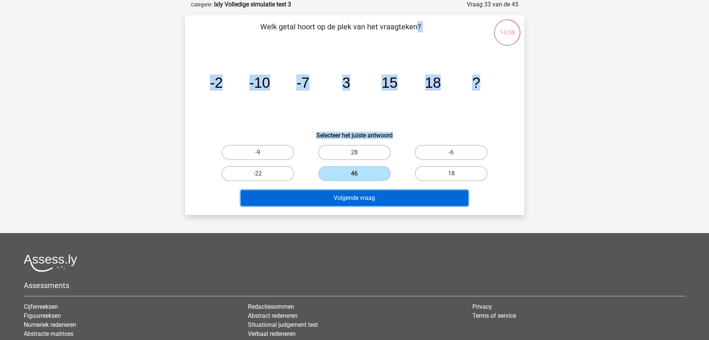
click at [338, 192] on button "Volgende vraag" at bounding box center [354, 198] width 227 height 16
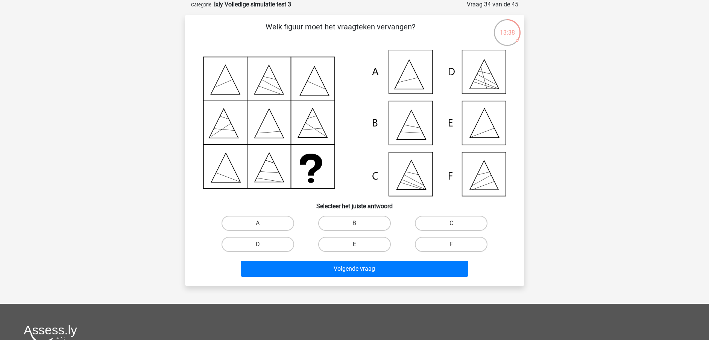
drag, startPoint x: 471, startPoint y: 139, endPoint x: 371, endPoint y: 248, distance: 148.2
drag, startPoint x: 371, startPoint y: 248, endPoint x: 351, endPoint y: 247, distance: 19.6
drag, startPoint x: 351, startPoint y: 247, endPoint x: 324, endPoint y: 241, distance: 28.1
click at [324, 241] on label "E" at bounding box center [354, 243] width 73 height 15
click at [354, 244] on input "E" at bounding box center [356, 246] width 5 height 5
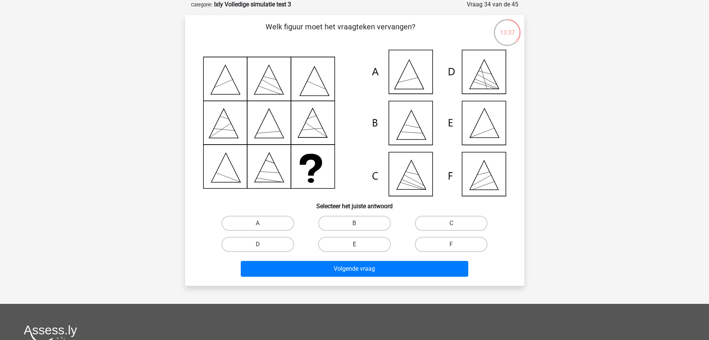
radio input "true"
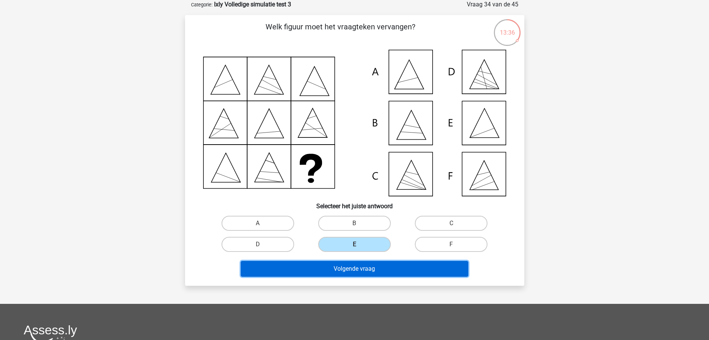
click at [325, 268] on button "Volgende vraag" at bounding box center [354, 269] width 227 height 16
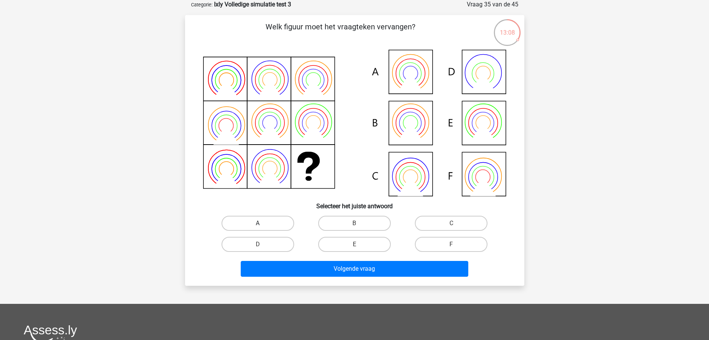
click at [283, 226] on label "A" at bounding box center [257, 222] width 73 height 15
click at [262, 226] on input "A" at bounding box center [260, 225] width 5 height 5
radio input "true"
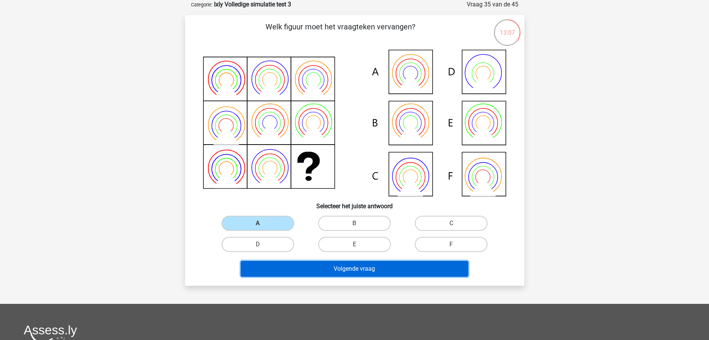
click at [292, 275] on button "Volgende vraag" at bounding box center [354, 269] width 227 height 16
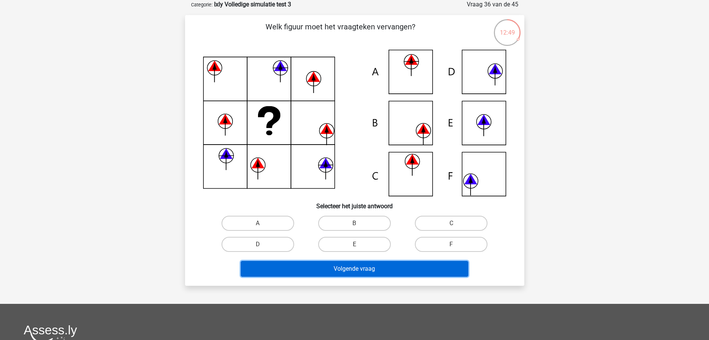
click at [294, 275] on button "Volgende vraag" at bounding box center [354, 269] width 227 height 16
click at [294, 274] on button "Volgende vraag" at bounding box center [354, 269] width 227 height 16
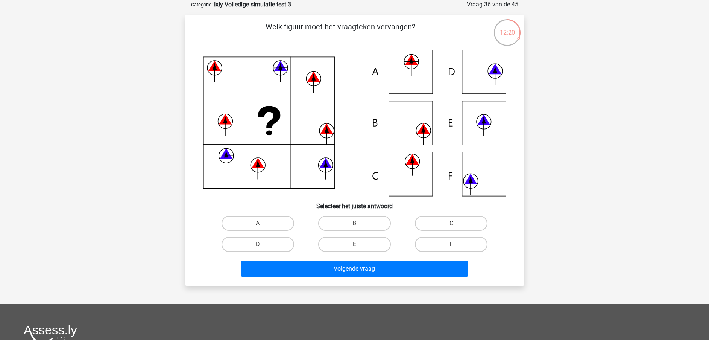
drag, startPoint x: 438, startPoint y: 240, endPoint x: 427, endPoint y: 252, distance: 16.2
click at [427, 252] on div "F" at bounding box center [451, 243] width 97 height 21
click at [420, 242] on label "F" at bounding box center [451, 243] width 73 height 15
click at [451, 244] on input "F" at bounding box center [453, 246] width 5 height 5
radio input "true"
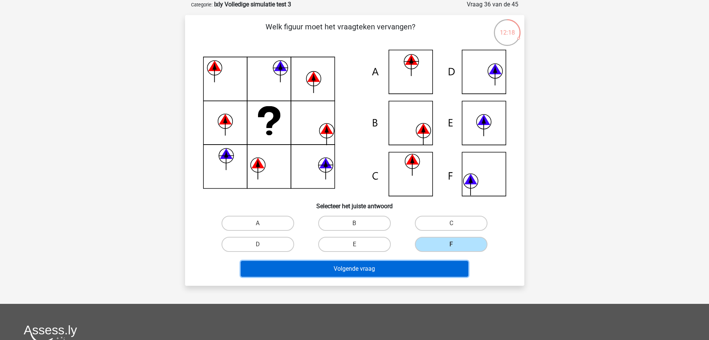
click at [376, 274] on button "Volgende vraag" at bounding box center [354, 269] width 227 height 16
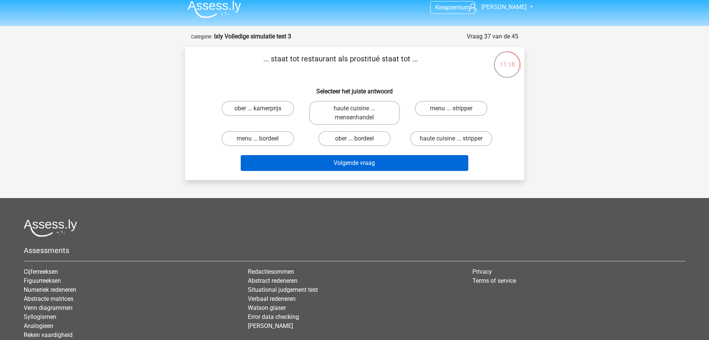
scroll to position [5, 0]
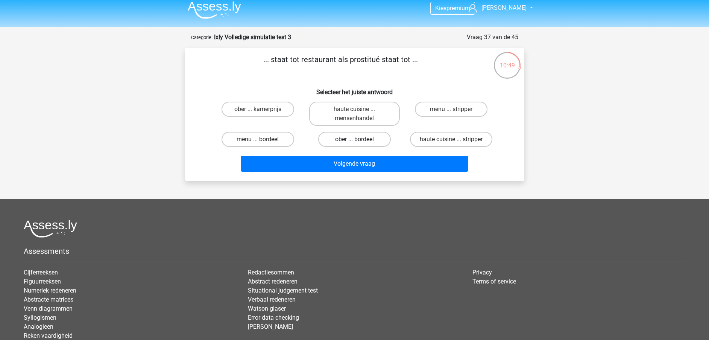
click at [381, 138] on label "ober ... bordeel" at bounding box center [354, 139] width 73 height 15
click at [359, 139] on input "ober ... bordeel" at bounding box center [356, 141] width 5 height 5
radio input "true"
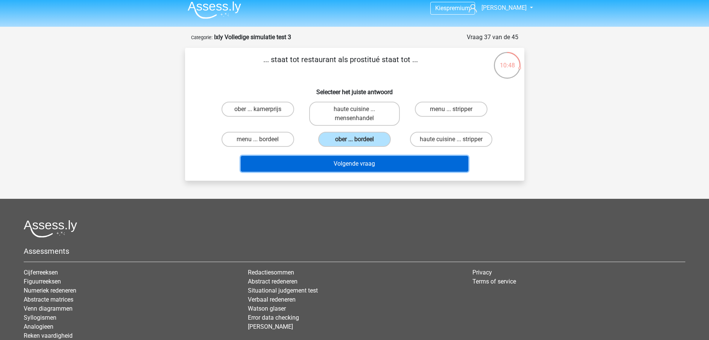
click at [369, 162] on button "Volgende vraag" at bounding box center [354, 164] width 227 height 16
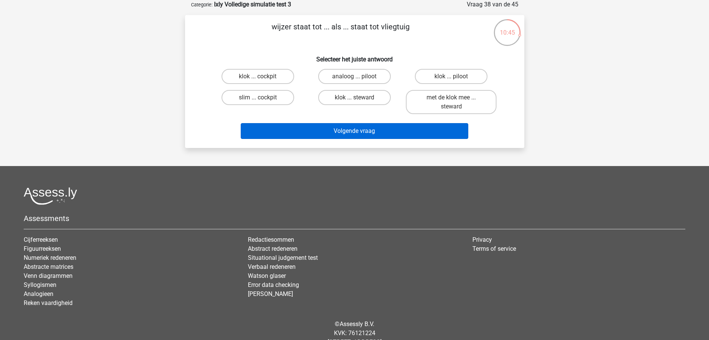
scroll to position [0, 0]
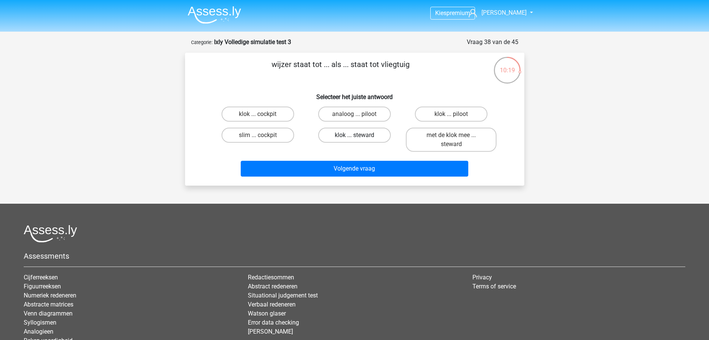
click at [358, 133] on label "klok ... steward" at bounding box center [354, 134] width 73 height 15
click at [358, 135] on input "klok ... steward" at bounding box center [356, 137] width 5 height 5
radio input "true"
click at [273, 115] on label "klok ... cockpit" at bounding box center [257, 113] width 73 height 15
click at [262, 115] on input "klok ... cockpit" at bounding box center [260, 116] width 5 height 5
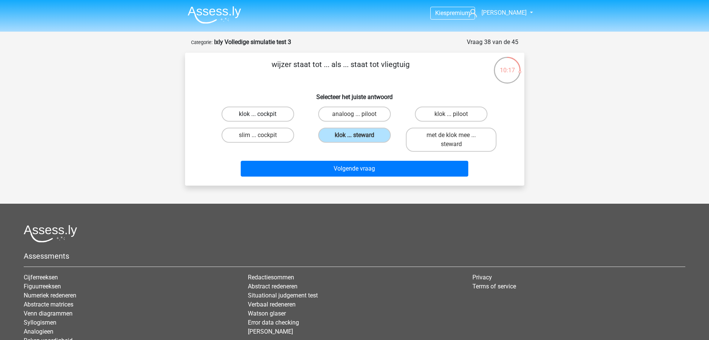
radio input "true"
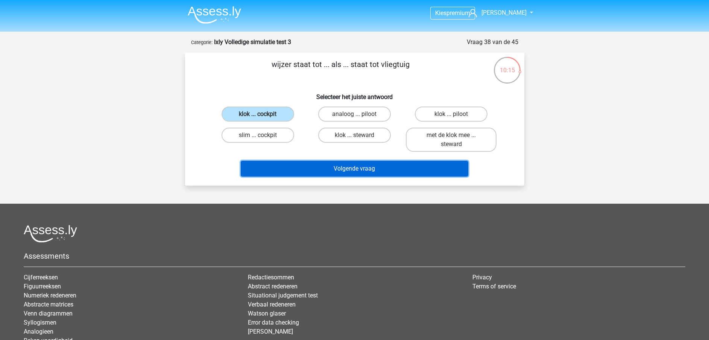
click at [327, 165] on button "Volgende vraag" at bounding box center [354, 169] width 227 height 16
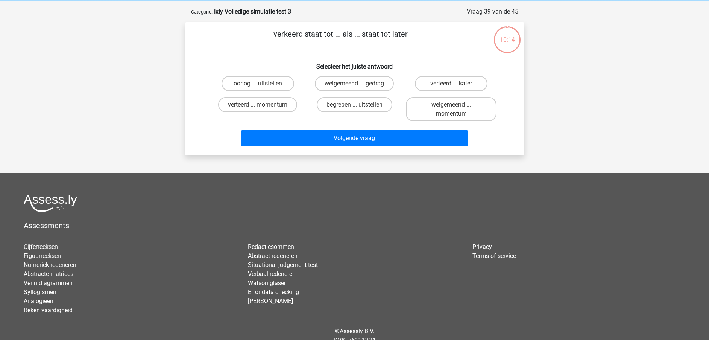
scroll to position [38, 0]
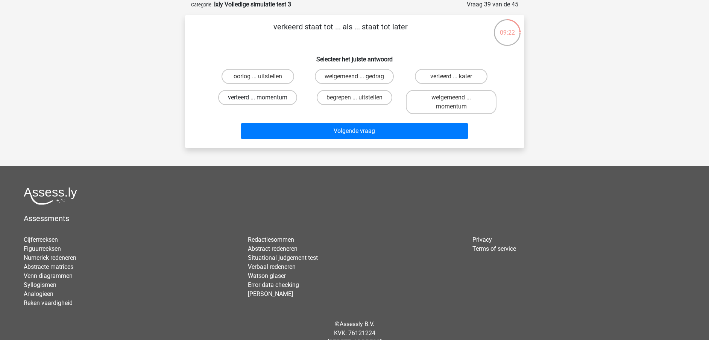
click at [255, 104] on label "verteerd ... momentum" at bounding box center [257, 97] width 79 height 15
click at [258, 102] on input "verteerd ... momentum" at bounding box center [260, 99] width 5 height 5
radio input "true"
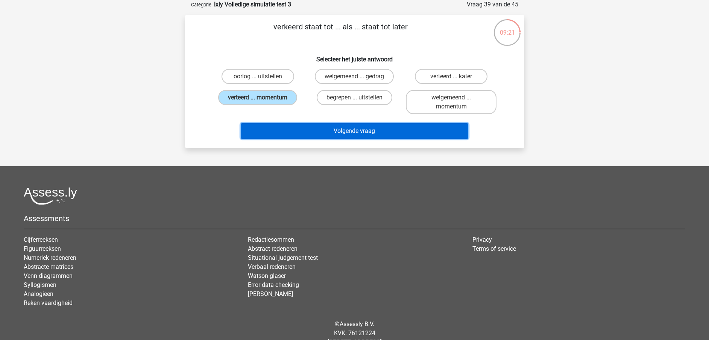
click at [285, 128] on button "Volgende vraag" at bounding box center [354, 131] width 227 height 16
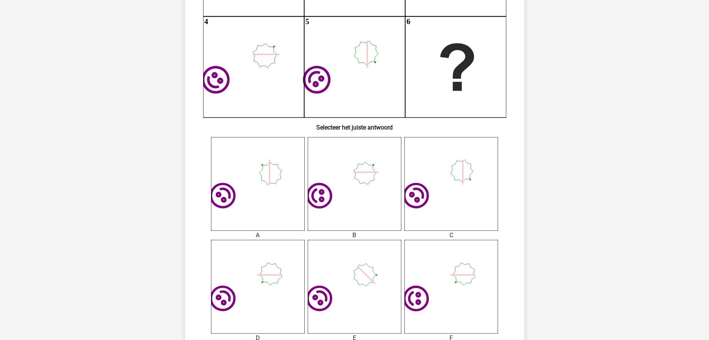
scroll to position [173, 0]
click at [283, 267] on icon "image/svg+xml" at bounding box center [258, 286] width 94 height 94
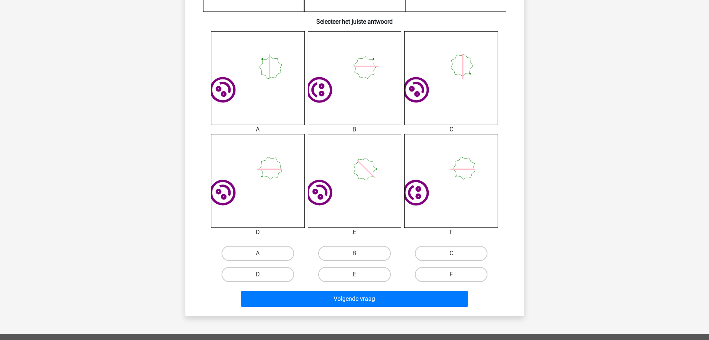
click at [291, 281] on div "D" at bounding box center [257, 274] width 91 height 15
click at [276, 276] on label "D" at bounding box center [257, 274] width 73 height 15
click at [262, 276] on input "D" at bounding box center [260, 276] width 5 height 5
radio input "true"
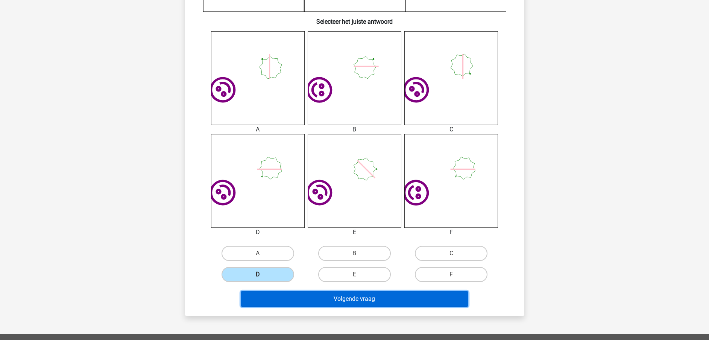
click at [288, 296] on button "Volgende vraag" at bounding box center [354, 299] width 227 height 16
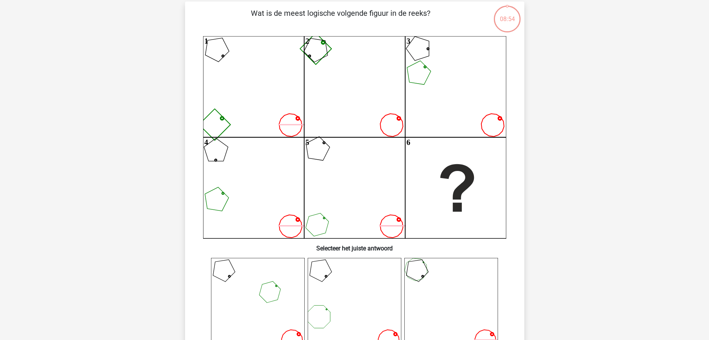
scroll to position [38, 0]
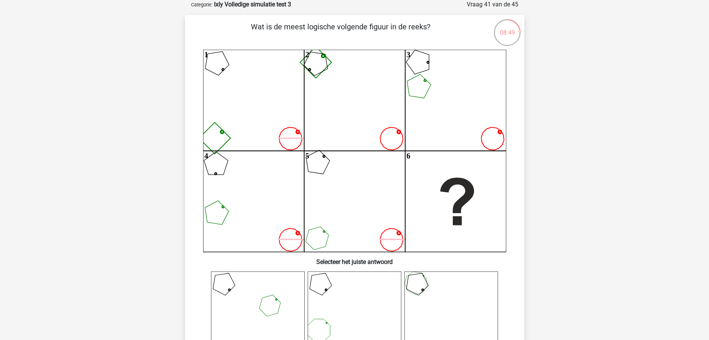
click at [283, 291] on icon at bounding box center [258, 318] width 94 height 94
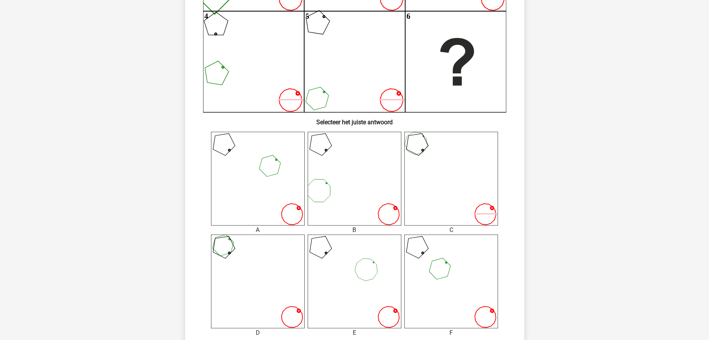
scroll to position [177, 0]
click at [437, 171] on icon at bounding box center [451, 178] width 94 height 94
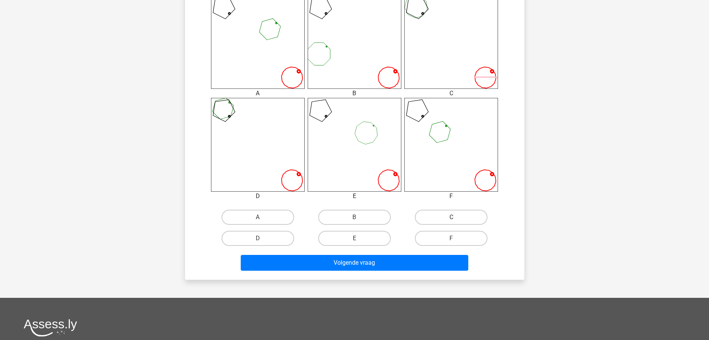
click at [476, 219] on label "C" at bounding box center [451, 216] width 73 height 15
click at [456, 219] on input "C" at bounding box center [453, 219] width 5 height 5
radio input "true"
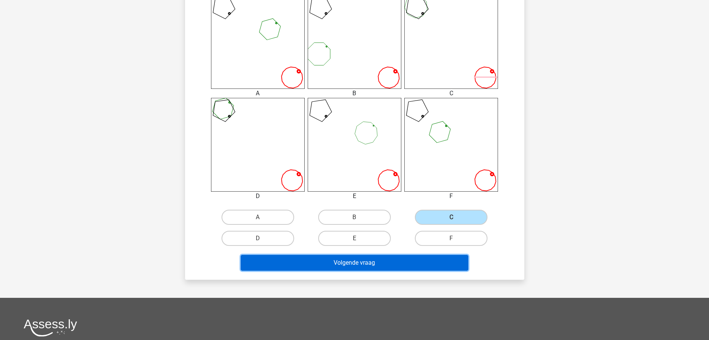
click at [426, 270] on button "Volgende vraag" at bounding box center [354, 263] width 227 height 16
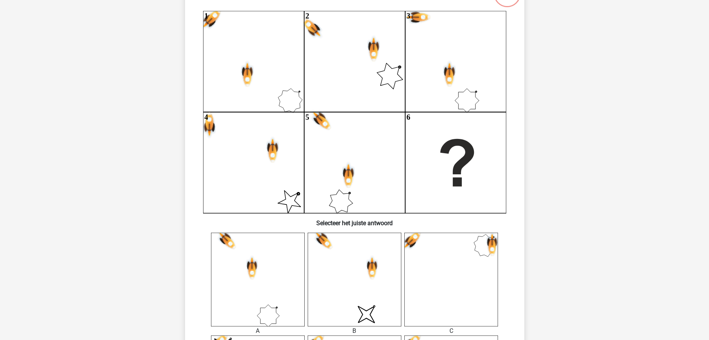
scroll to position [38, 0]
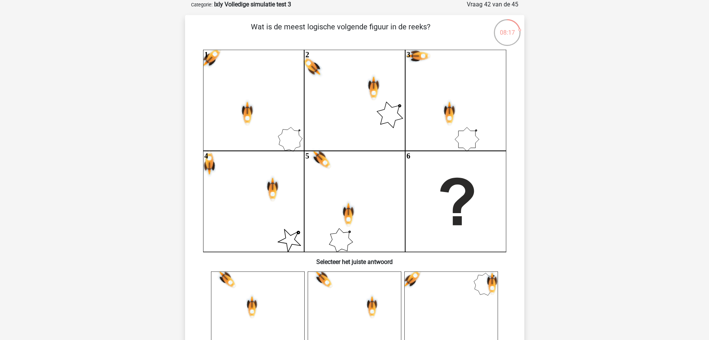
click at [452, 156] on icon "1 2 3 4 5 6" at bounding box center [354, 151] width 303 height 202
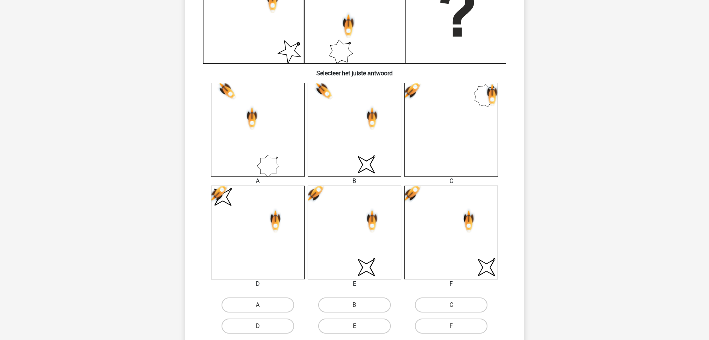
scroll to position [227, 0]
drag, startPoint x: 435, startPoint y: 153, endPoint x: 390, endPoint y: 294, distance: 148.4
click at [390, 294] on div "B" at bounding box center [354, 303] width 97 height 21
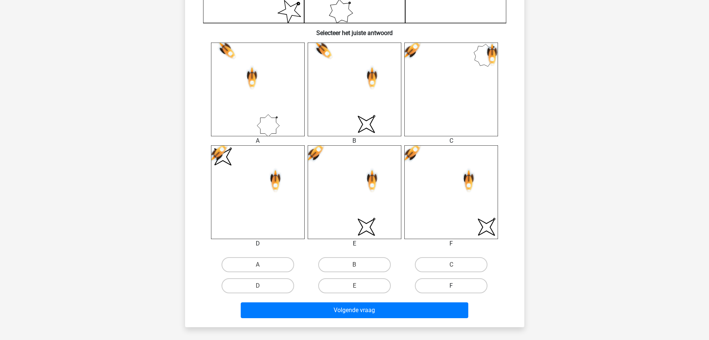
drag, startPoint x: 437, startPoint y: 286, endPoint x: 427, endPoint y: 285, distance: 9.9
click at [427, 285] on label "F" at bounding box center [451, 285] width 73 height 15
click at [451, 285] on input "F" at bounding box center [453, 287] width 5 height 5
radio input "true"
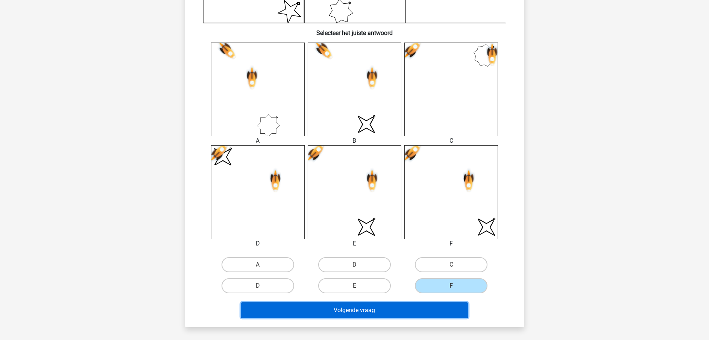
click at [395, 309] on button "Volgende vraag" at bounding box center [354, 310] width 227 height 16
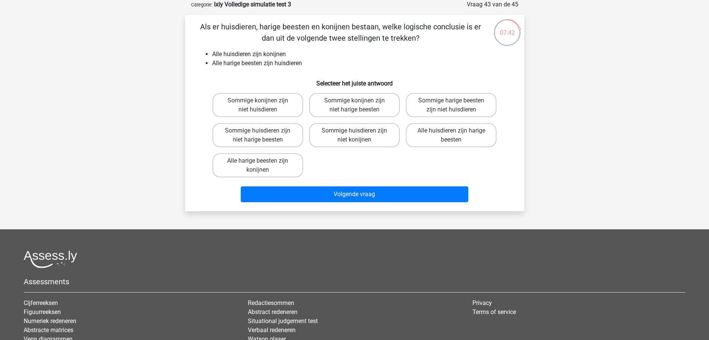
scroll to position [0, 0]
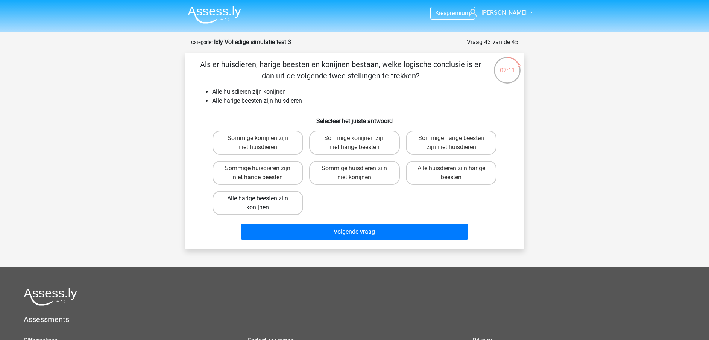
click at [283, 200] on label "Alle harige beesten zijn konijnen" at bounding box center [257, 203] width 91 height 24
click at [262, 200] on input "Alle harige beesten zijn konijnen" at bounding box center [260, 200] width 5 height 5
radio input "true"
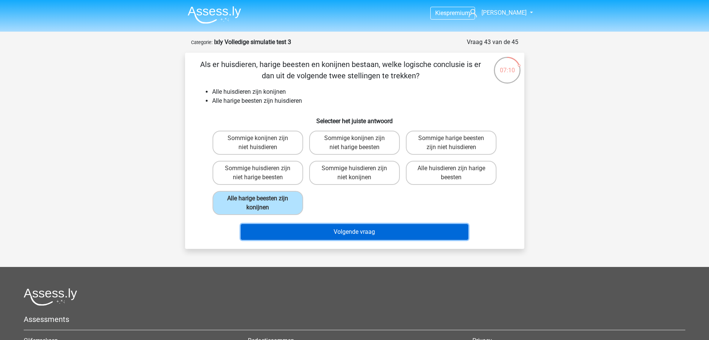
click at [299, 235] on button "Volgende vraag" at bounding box center [354, 232] width 227 height 16
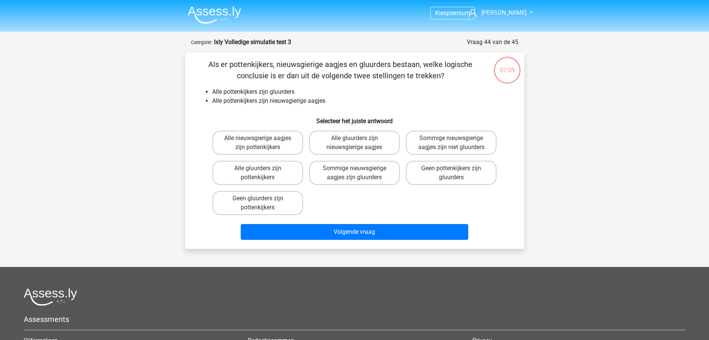
scroll to position [38, 0]
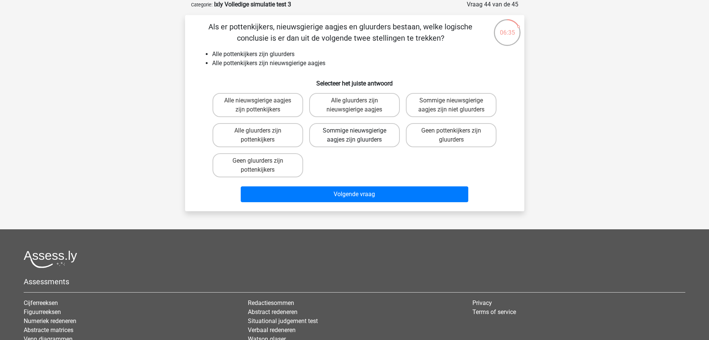
drag, startPoint x: 371, startPoint y: 130, endPoint x: 321, endPoint y: 139, distance: 50.4
click at [321, 139] on label "Sommige nieuwsgierige aagjes zijn gluurders" at bounding box center [354, 135] width 91 height 24
click at [354, 135] on input "Sommige nieuwsgierige aagjes zijn gluurders" at bounding box center [356, 132] width 5 height 5
radio input "true"
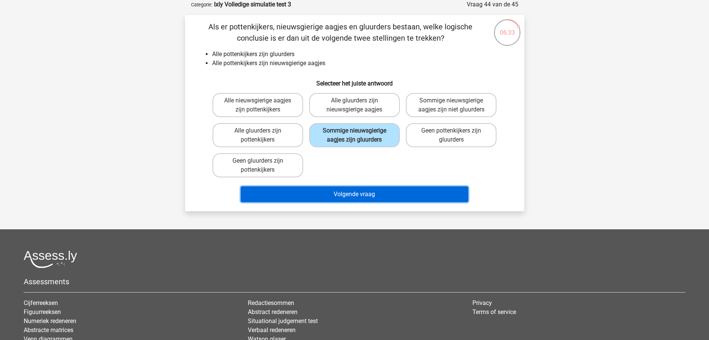
click at [317, 193] on button "Volgende vraag" at bounding box center [354, 194] width 227 height 16
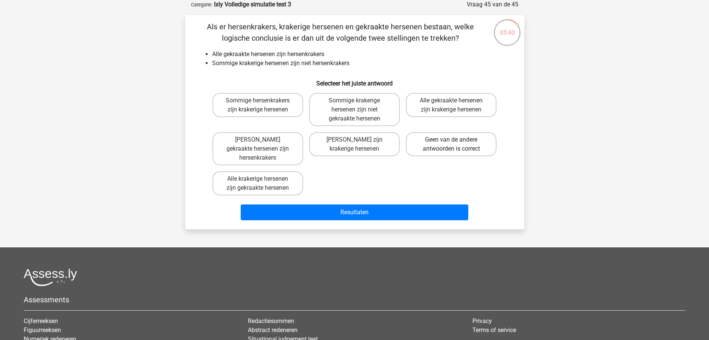
click at [482, 145] on label "Geen van de andere antwoorden is correct" at bounding box center [451, 144] width 91 height 24
click at [456, 144] on input "Geen van de andere antwoorden is correct" at bounding box center [453, 141] width 5 height 5
radio input "true"
click at [435, 198] on div "Resultaten" at bounding box center [354, 210] width 315 height 25
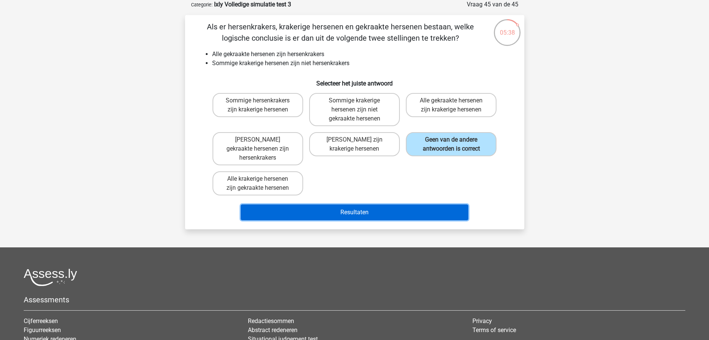
click at [427, 204] on button "Resultaten" at bounding box center [354, 212] width 227 height 16
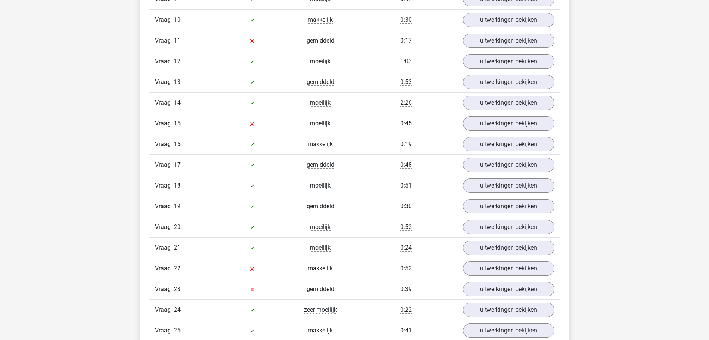
scroll to position [1060, 0]
click at [503, 42] on link "uitwerkingen bekijken" at bounding box center [508, 42] width 105 height 17
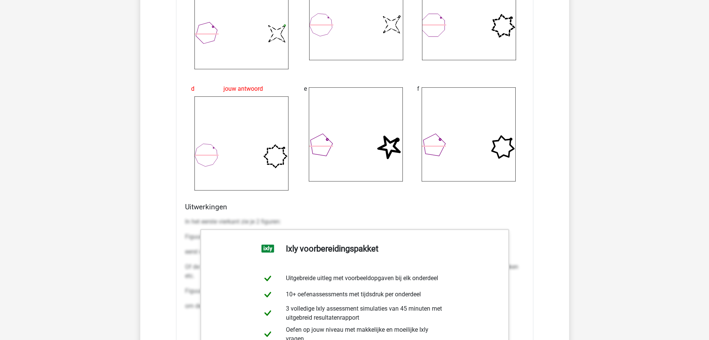
scroll to position [1411, 0]
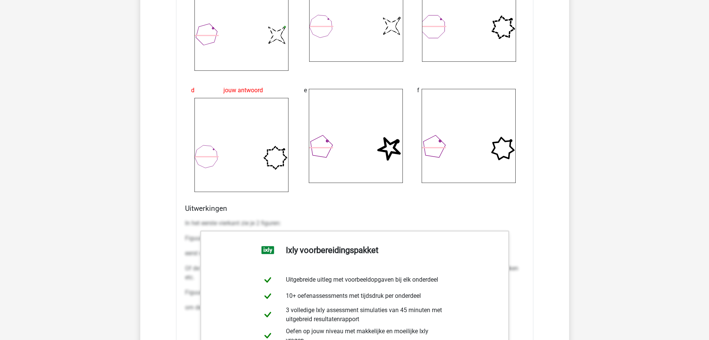
click at [551, 226] on div "Vraag 1 heel makkelijk 0:11 uitwerkingen bekijken Welk getal hoort op de plek v…" at bounding box center [354, 330] width 399 height 1715
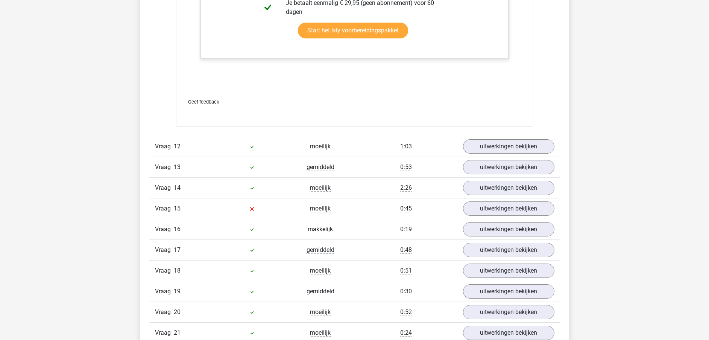
scroll to position [1766, 0]
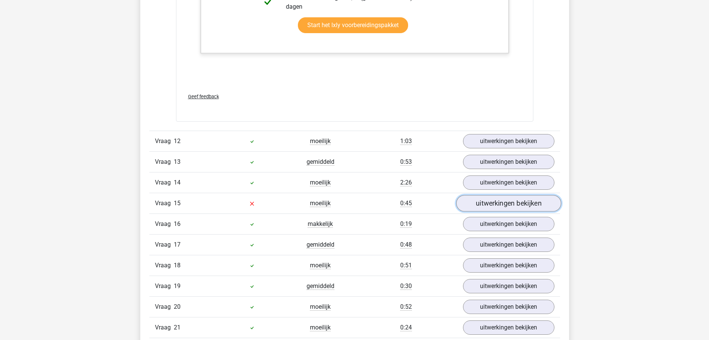
click at [486, 197] on link "uitwerkingen bekijken" at bounding box center [508, 203] width 105 height 17
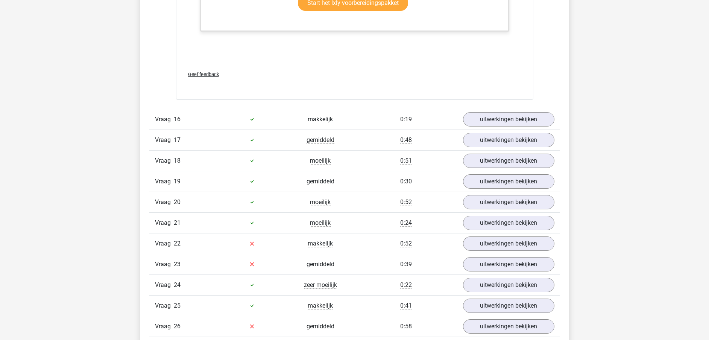
scroll to position [2288, 0]
click at [488, 241] on link "uitwerkingen bekijken" at bounding box center [508, 242] width 105 height 17
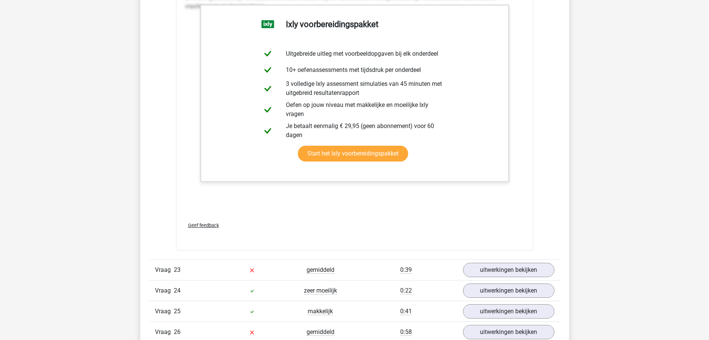
scroll to position [2657, 0]
click at [493, 265] on link "uitwerkingen bekijken" at bounding box center [508, 269] width 105 height 17
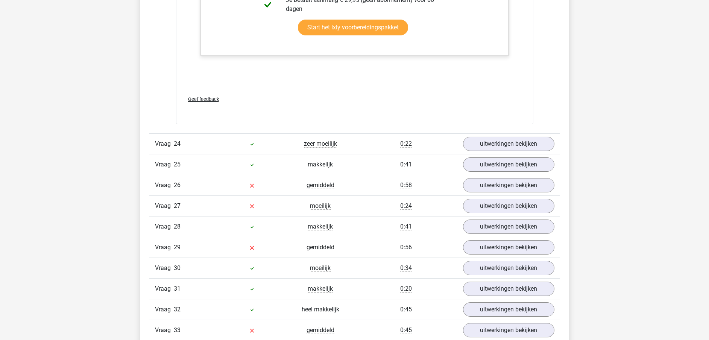
scroll to position [3168, 0]
click at [497, 187] on link "uitwerkingen bekijken" at bounding box center [508, 185] width 105 height 17
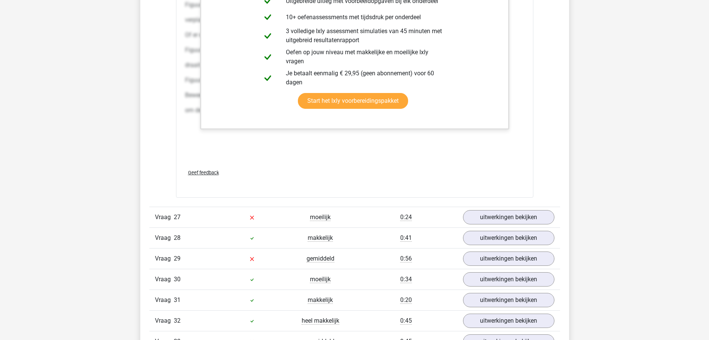
scroll to position [3957, 0]
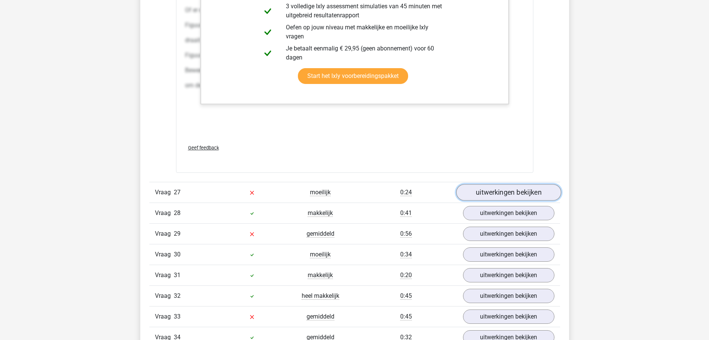
drag, startPoint x: 497, startPoint y: 187, endPoint x: 476, endPoint y: 199, distance: 24.4
drag, startPoint x: 476, startPoint y: 199, endPoint x: 466, endPoint y: 196, distance: 10.1
drag, startPoint x: 466, startPoint y: 196, endPoint x: 446, endPoint y: 177, distance: 28.2
click at [477, 193] on link "uitwerkingen bekijken" at bounding box center [508, 192] width 105 height 17
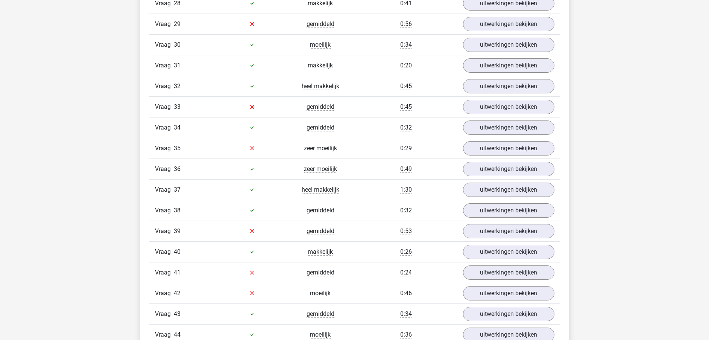
scroll to position [4951, 0]
click at [483, 29] on link "uitwerkingen bekijken" at bounding box center [508, 24] width 105 height 17
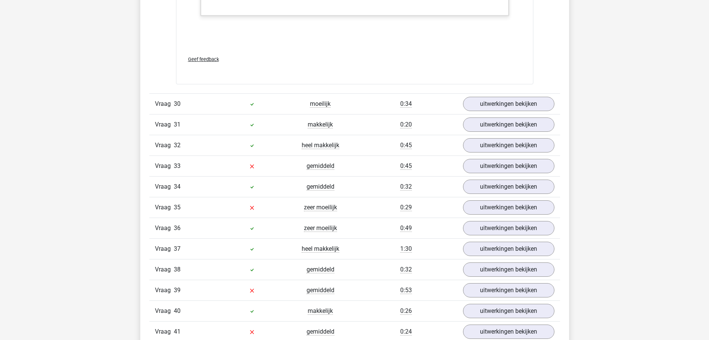
scroll to position [5302, 0]
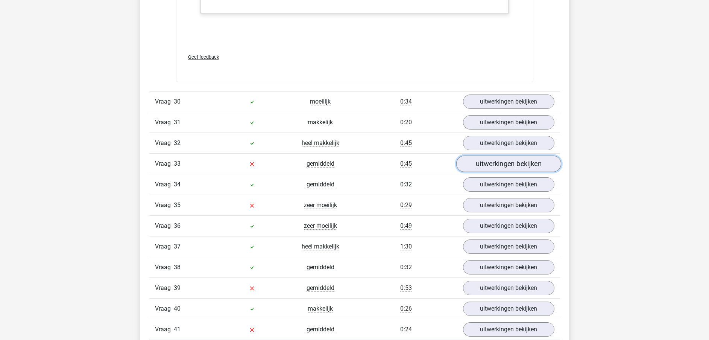
click at [474, 164] on link "uitwerkingen bekijken" at bounding box center [508, 163] width 105 height 17
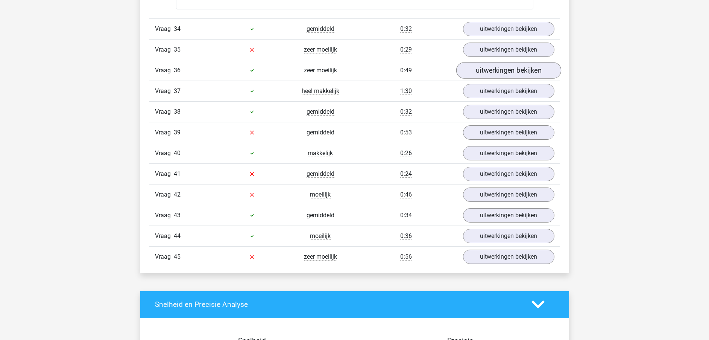
scroll to position [5932, 0]
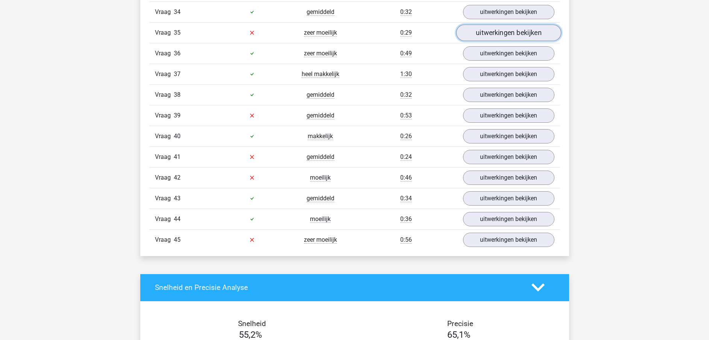
click at [495, 30] on link "uitwerkingen bekijken" at bounding box center [508, 32] width 105 height 17
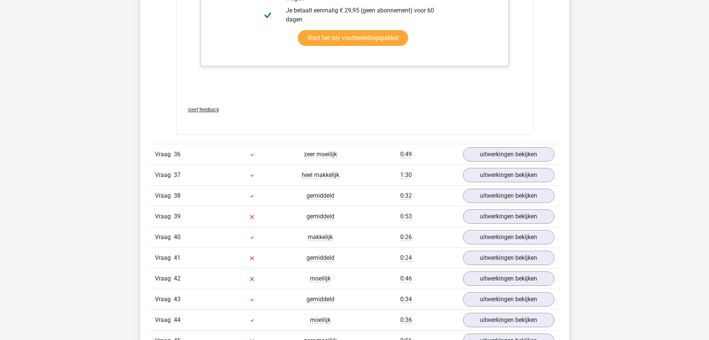
scroll to position [6394, 0]
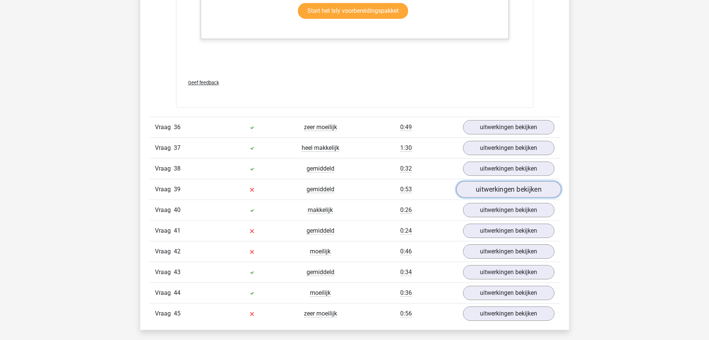
click at [513, 186] on link "uitwerkingen bekijken" at bounding box center [508, 189] width 105 height 17
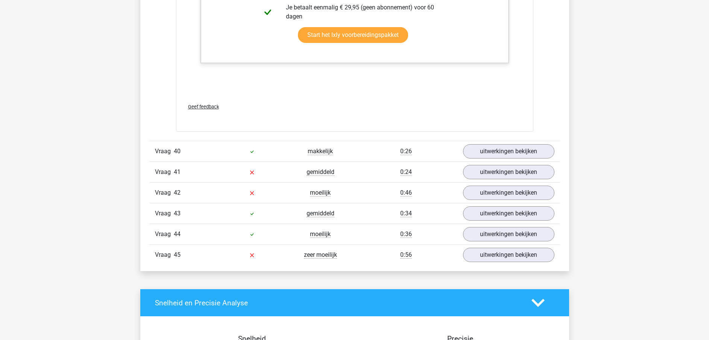
scroll to position [6828, 0]
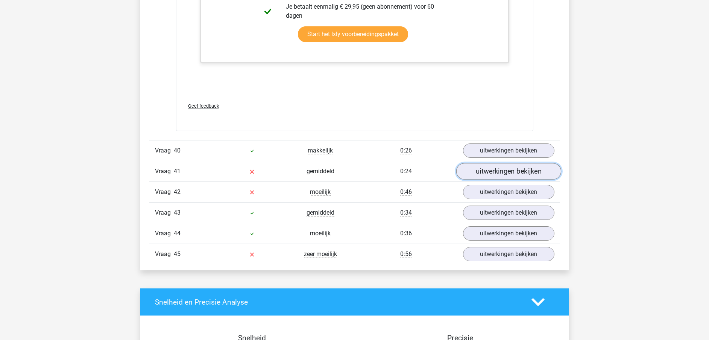
click at [490, 173] on link "uitwerkingen bekijken" at bounding box center [508, 171] width 105 height 17
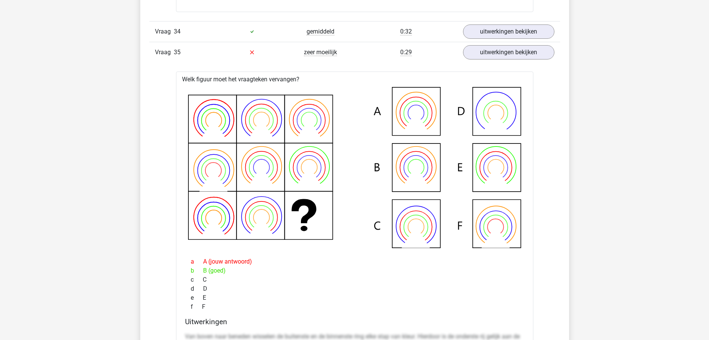
scroll to position [5873, 0]
